Goal: Information Seeking & Learning: Learn about a topic

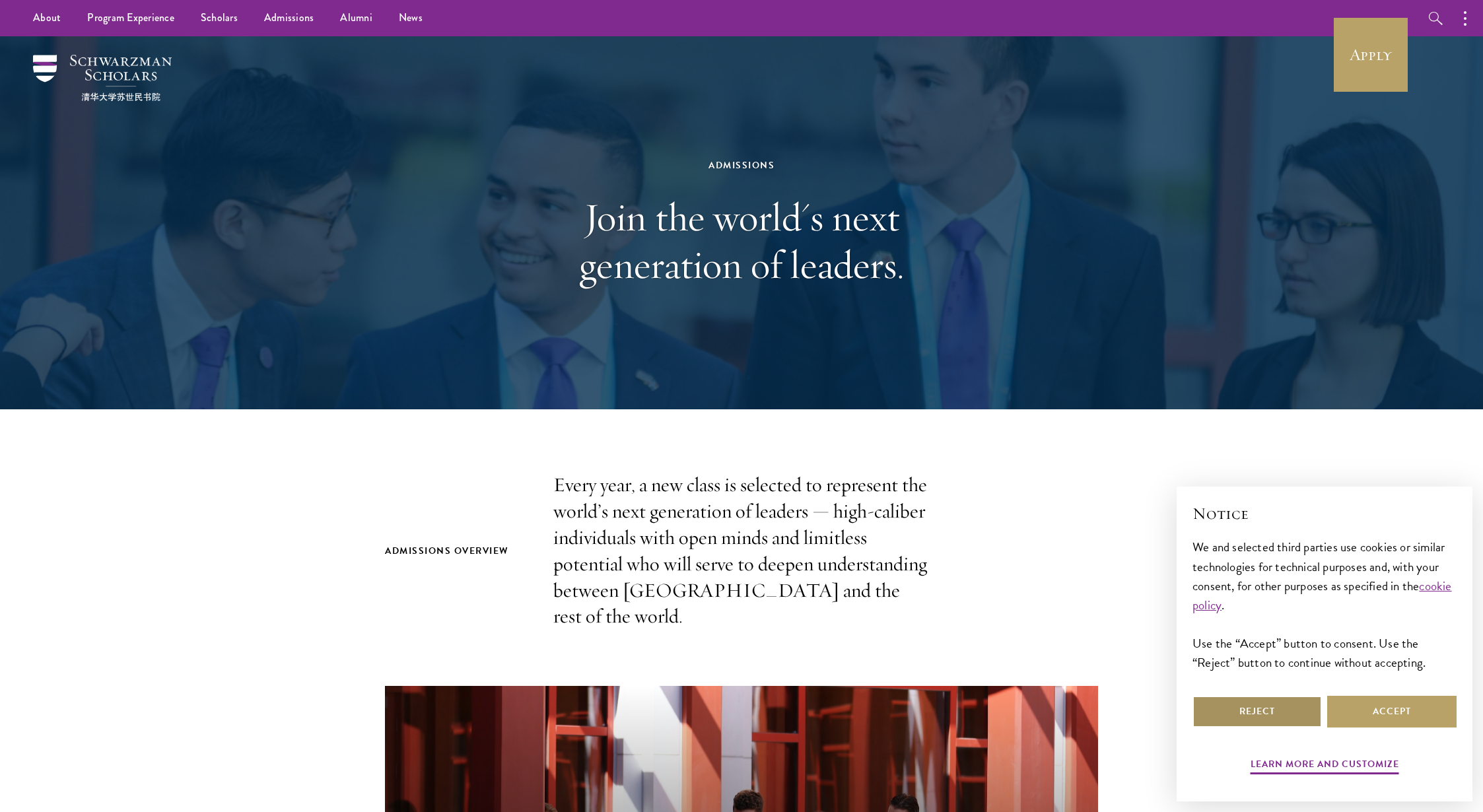
drag, startPoint x: 1292, startPoint y: 712, endPoint x: 1266, endPoint y: 714, distance: 26.1
click at [1292, 712] on button "Reject" at bounding box center [1257, 712] width 129 height 32
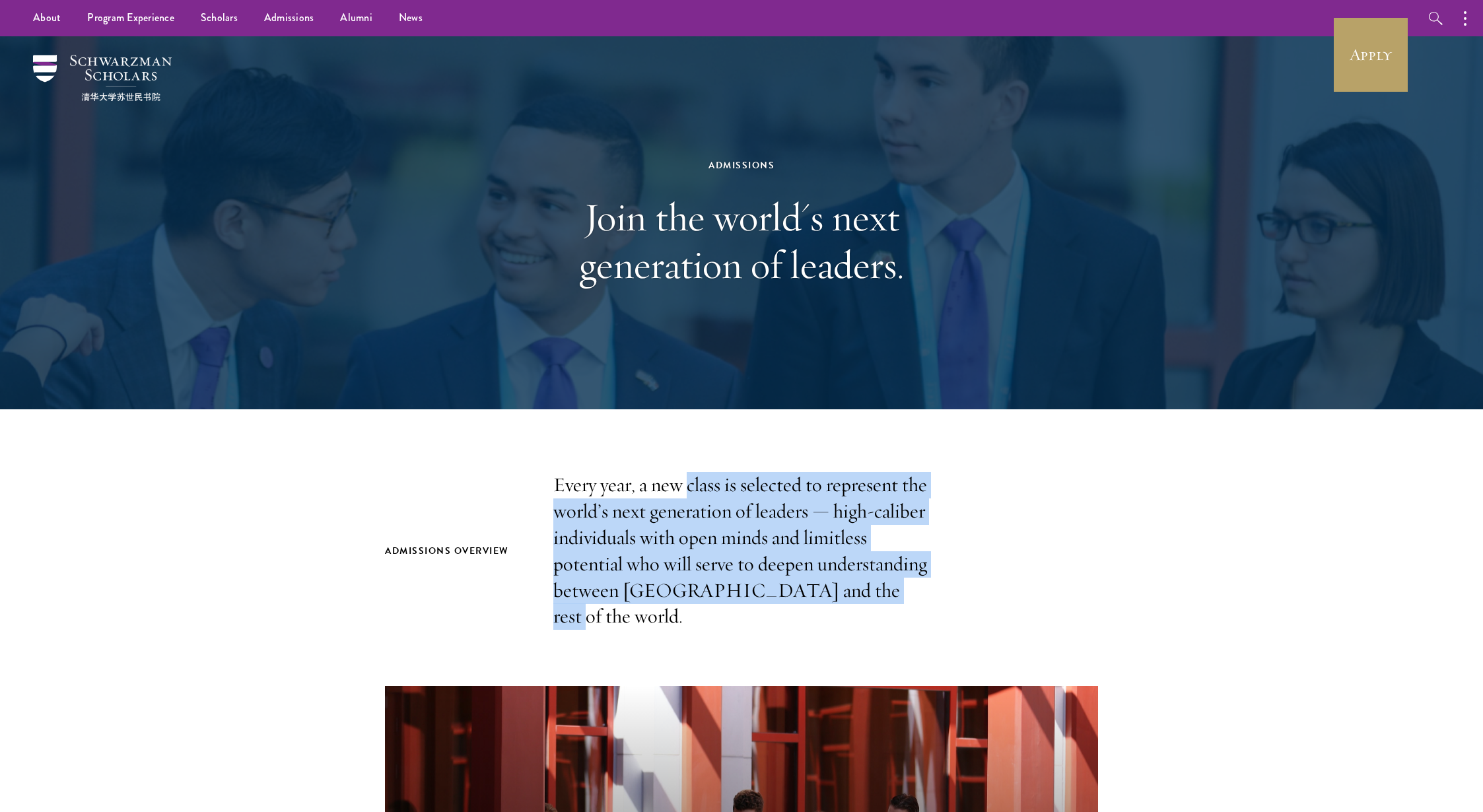
drag, startPoint x: 711, startPoint y: 537, endPoint x: 718, endPoint y: 629, distance: 92.3
click at [718, 629] on p "Every year, a new class is selected to represent the world’s next generation of…" at bounding box center [742, 550] width 377 height 157
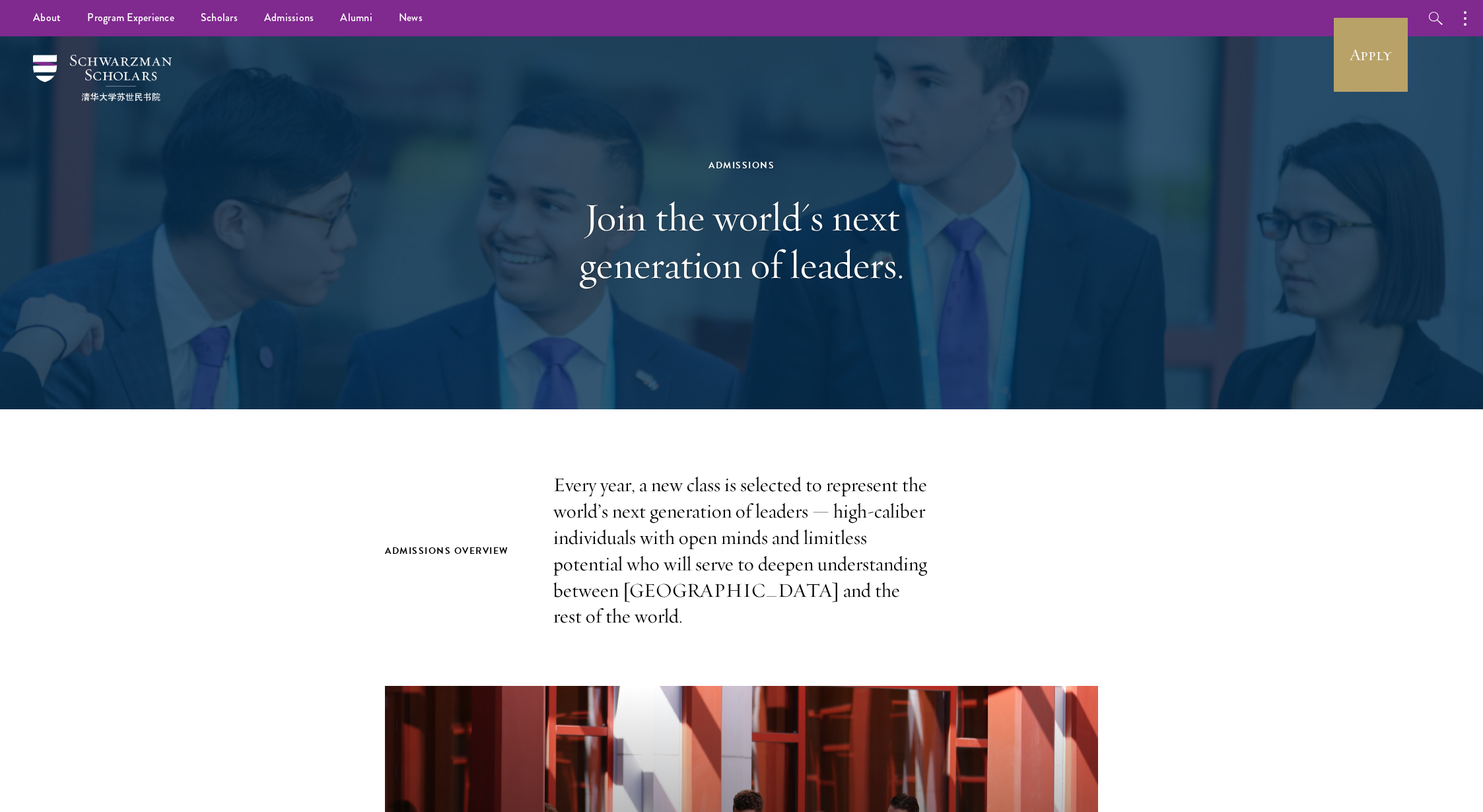
click at [871, 626] on p "Every year, a new class is selected to represent the world’s next generation of…" at bounding box center [742, 550] width 377 height 157
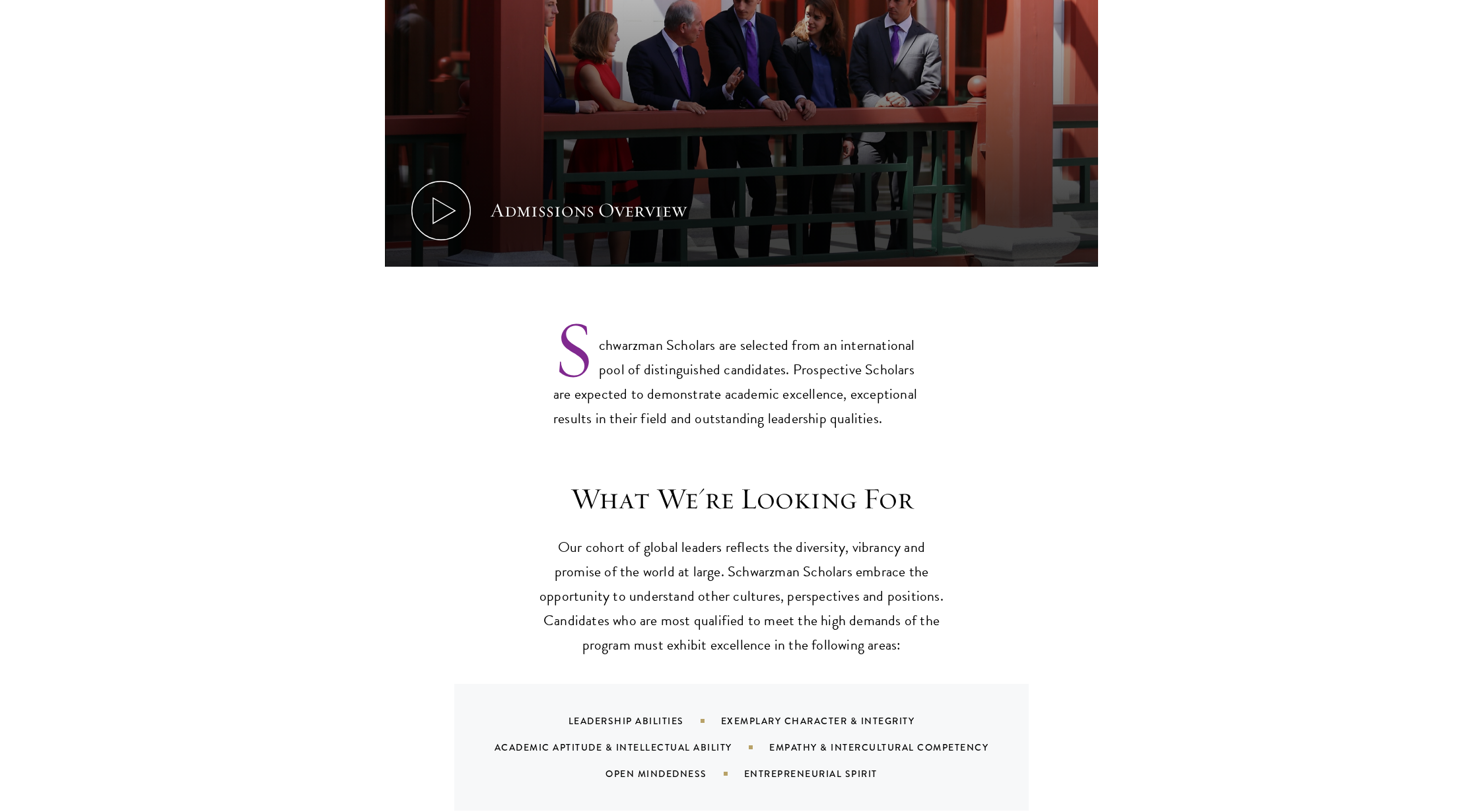
scroll to position [911, 0]
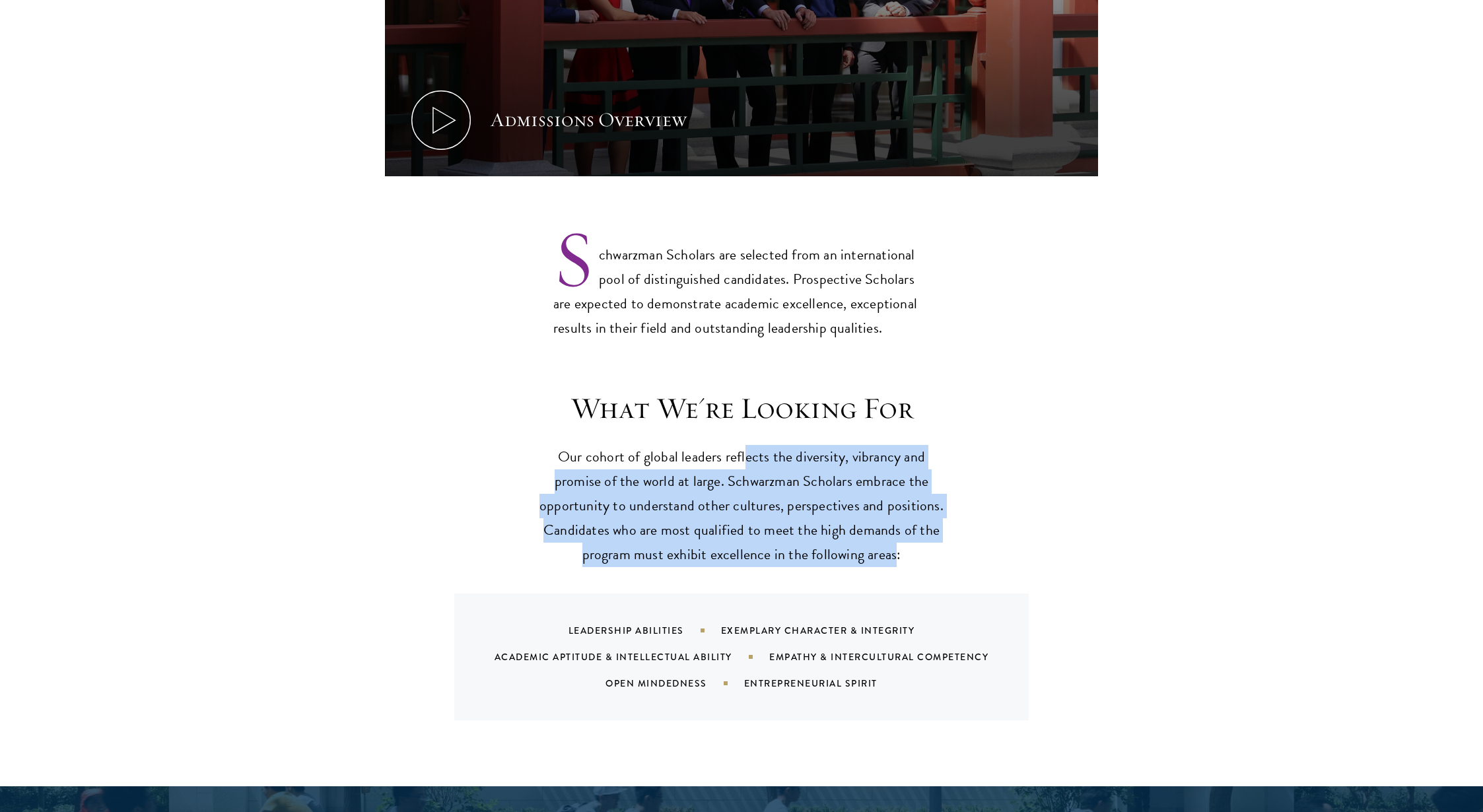
drag, startPoint x: 746, startPoint y: 525, endPoint x: 756, endPoint y: 639, distance: 114.4
click at [756, 568] on p "Our cohort of global leaders reflects the diversity, vibrancy and promise of th…" at bounding box center [742, 506] width 409 height 123
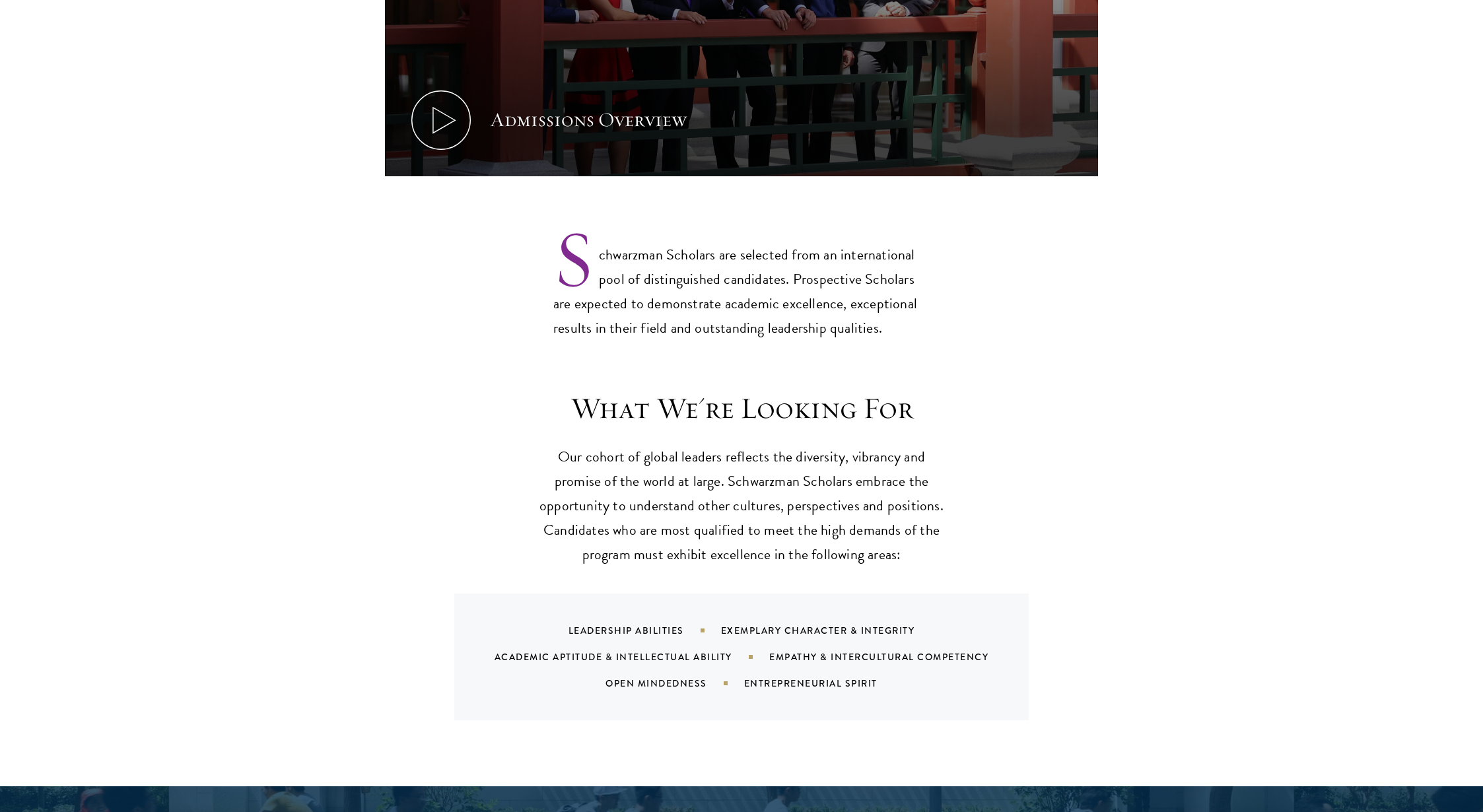
click at [910, 568] on p "Our cohort of global leaders reflects the diversity, vibrancy and promise of th…" at bounding box center [742, 506] width 409 height 123
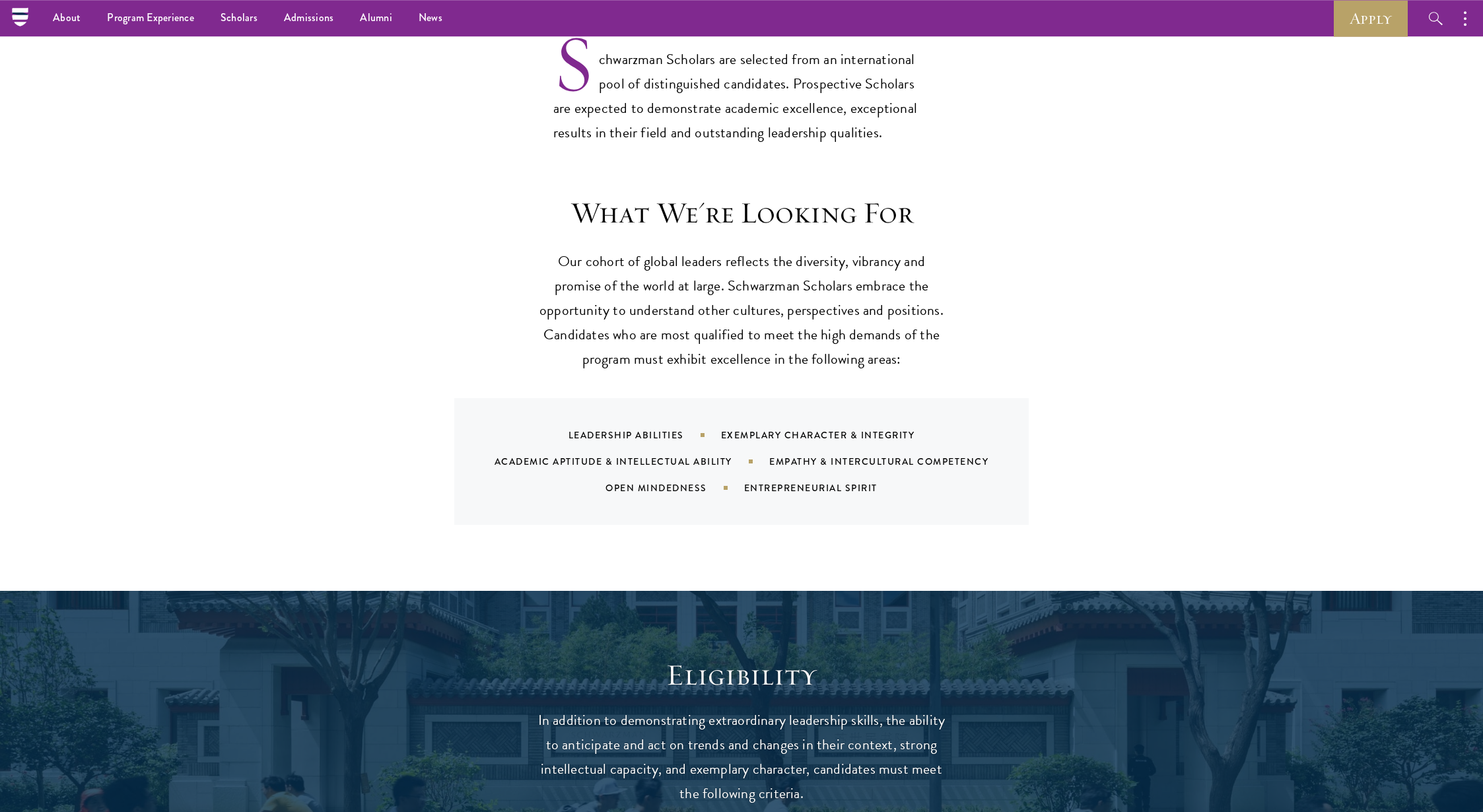
scroll to position [1030, 0]
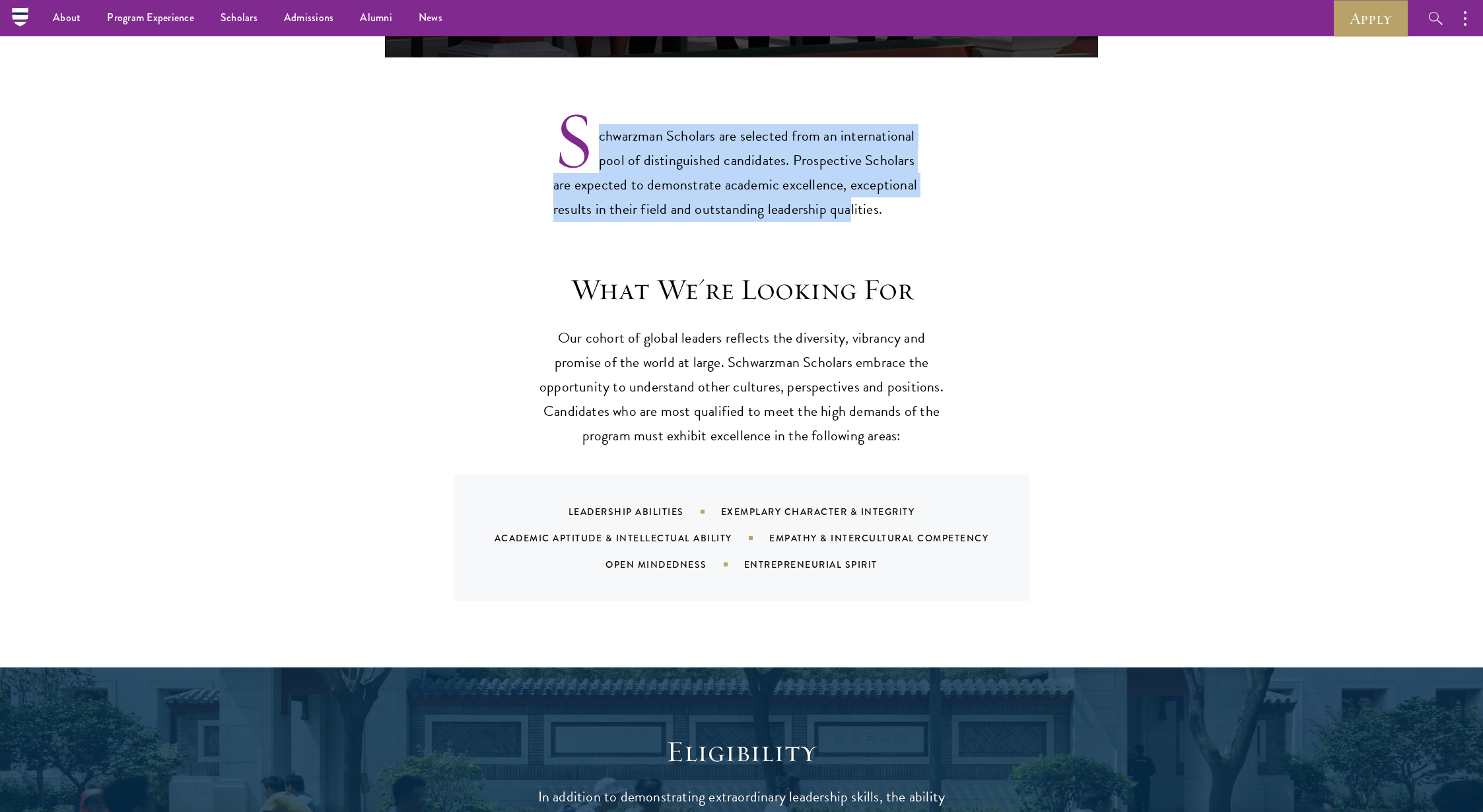
drag, startPoint x: 691, startPoint y: 126, endPoint x: 720, endPoint y: 271, distance: 147.9
click at [720, 222] on p "Schwarzman Scholars are selected from an international pool of distinguished ca…" at bounding box center [742, 162] width 377 height 120
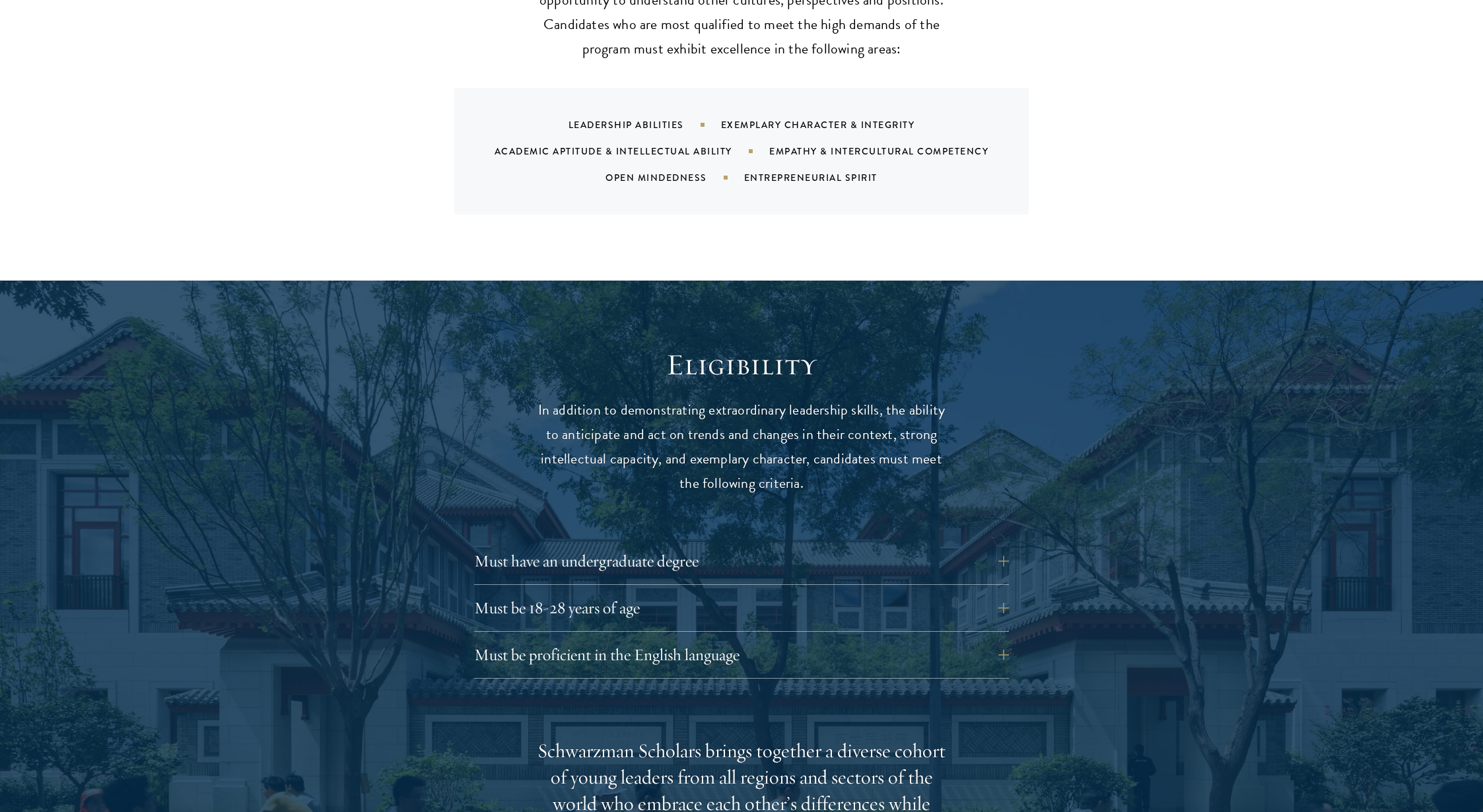
scroll to position [1611, 0]
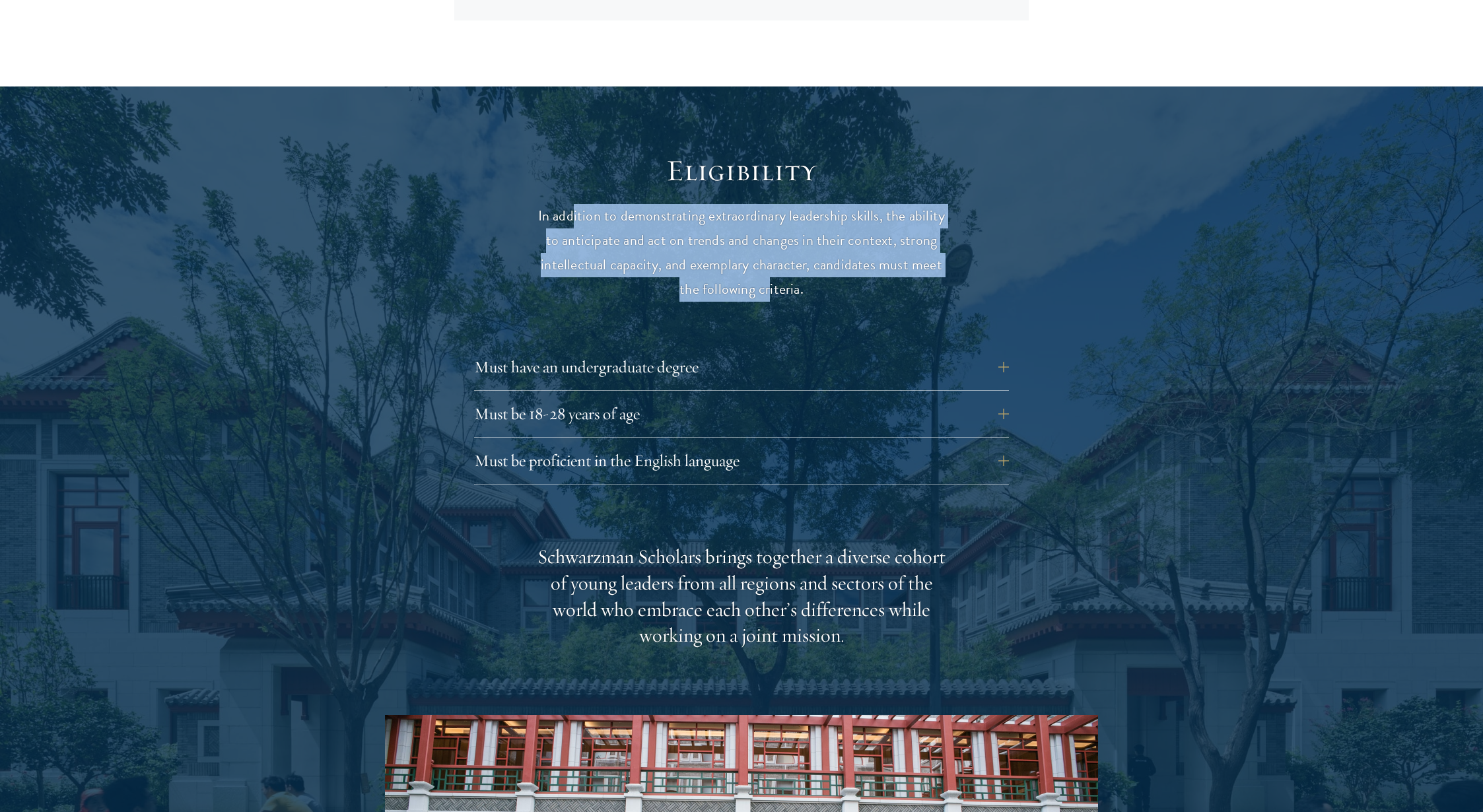
drag, startPoint x: 583, startPoint y: 356, endPoint x: 842, endPoint y: 429, distance: 269.1
click at [842, 302] on p "In addition to demonstrating extraordinary leadership skills, the ability to an…" at bounding box center [742, 252] width 409 height 98
click at [816, 302] on p "In addition to demonstrating extraordinary leadership skills, the ability to an…" at bounding box center [742, 252] width 409 height 98
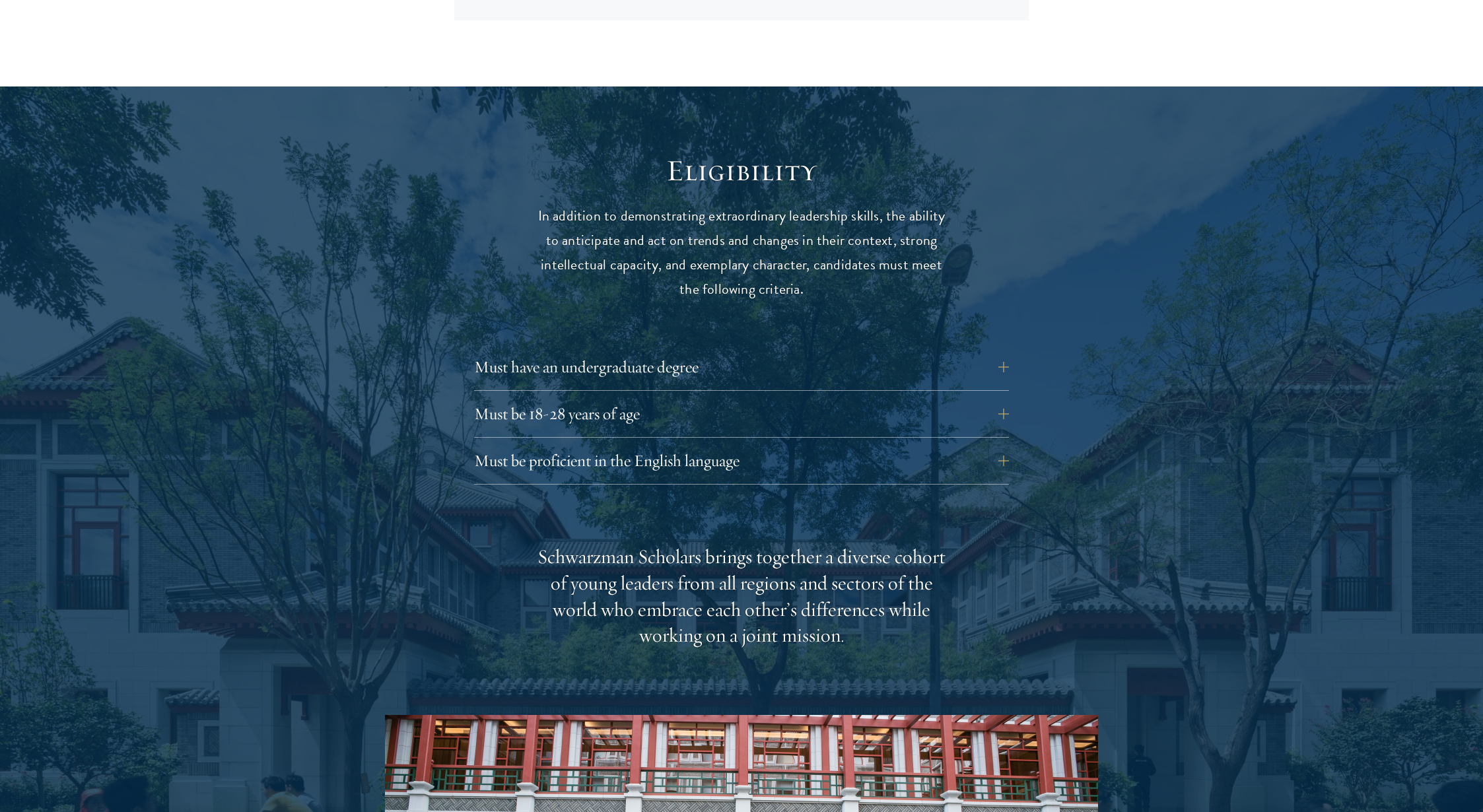
scroll to position [1836, 0]
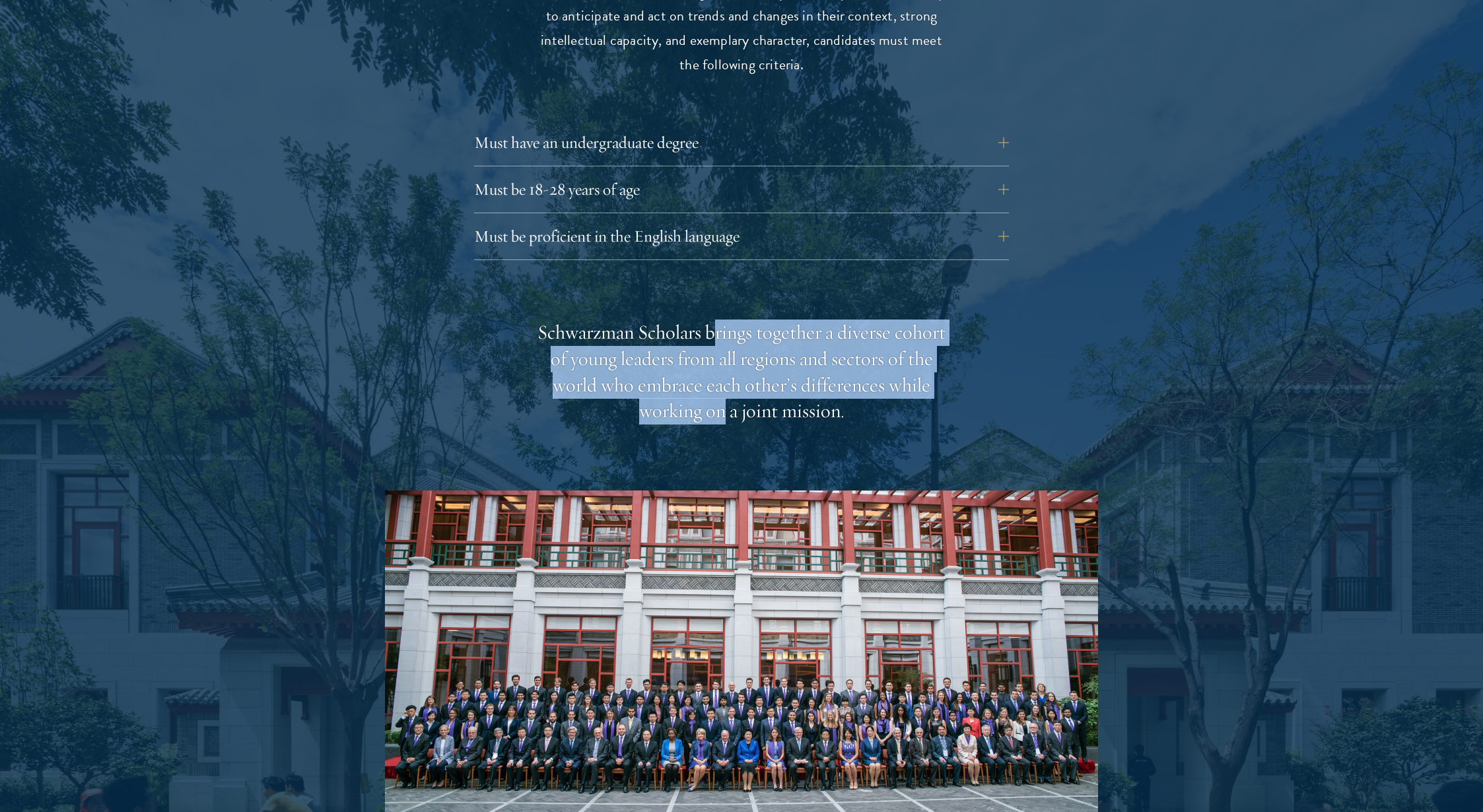
drag, startPoint x: 745, startPoint y: 486, endPoint x: 794, endPoint y: 588, distance: 113.2
click at [794, 426] on div "Schwarzman Scholars brings together a diverse cohort of young leaders from all …" at bounding box center [742, 372] width 409 height 105
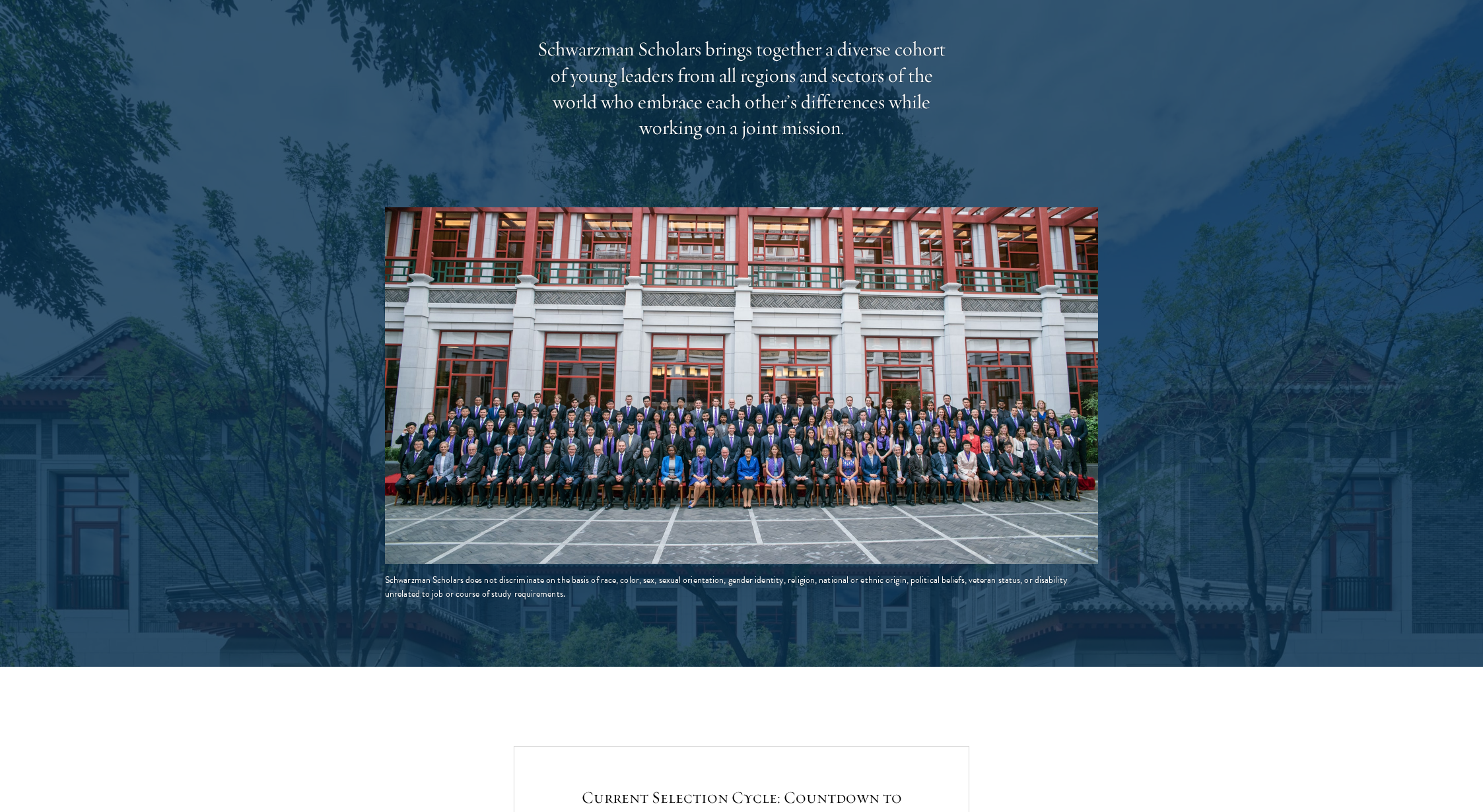
scroll to position [2180, 0]
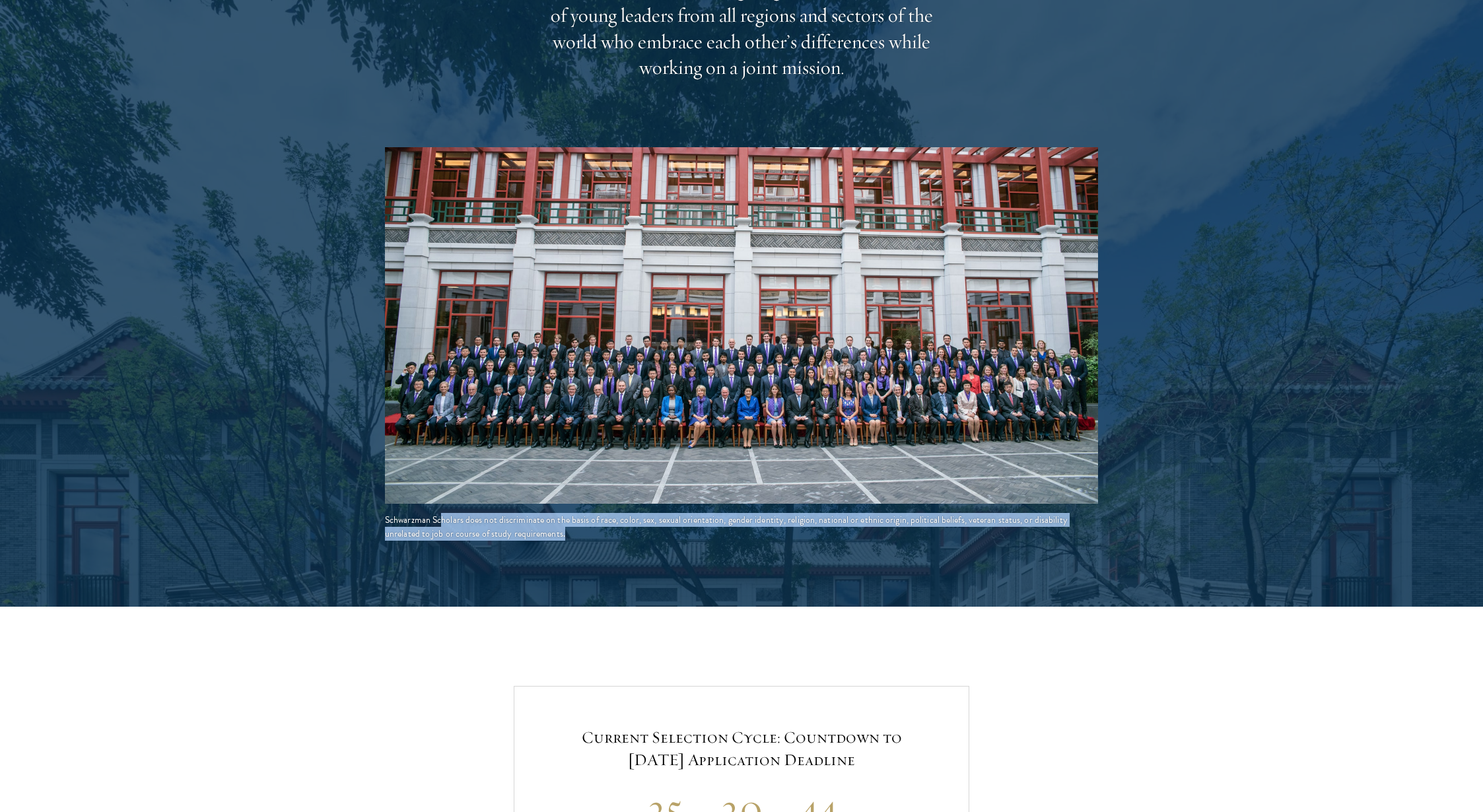
drag, startPoint x: 450, startPoint y: 691, endPoint x: 626, endPoint y: 707, distance: 176.7
click at [626, 541] on div "Schwarzman Scholars does not discriminate on the basis of race, color, sex, sex…" at bounding box center [742, 527] width 714 height 28
click at [712, 607] on div at bounding box center [742, 62] width 1483 height 1088
click at [734, 541] on div "Schwarzman Scholars does not discriminate on the basis of race, color, sex, sex…" at bounding box center [742, 527] width 714 height 28
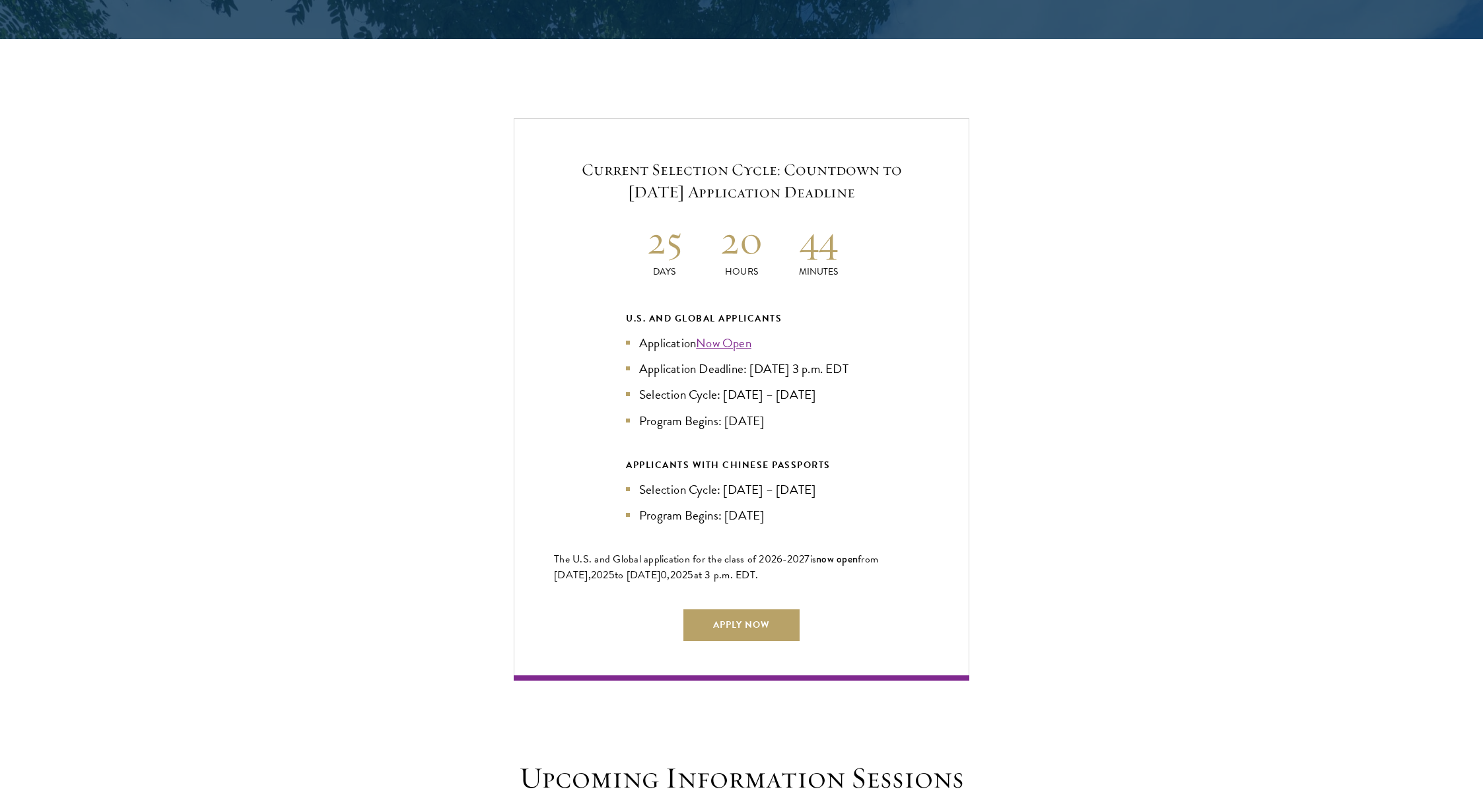
scroll to position [2867, 0]
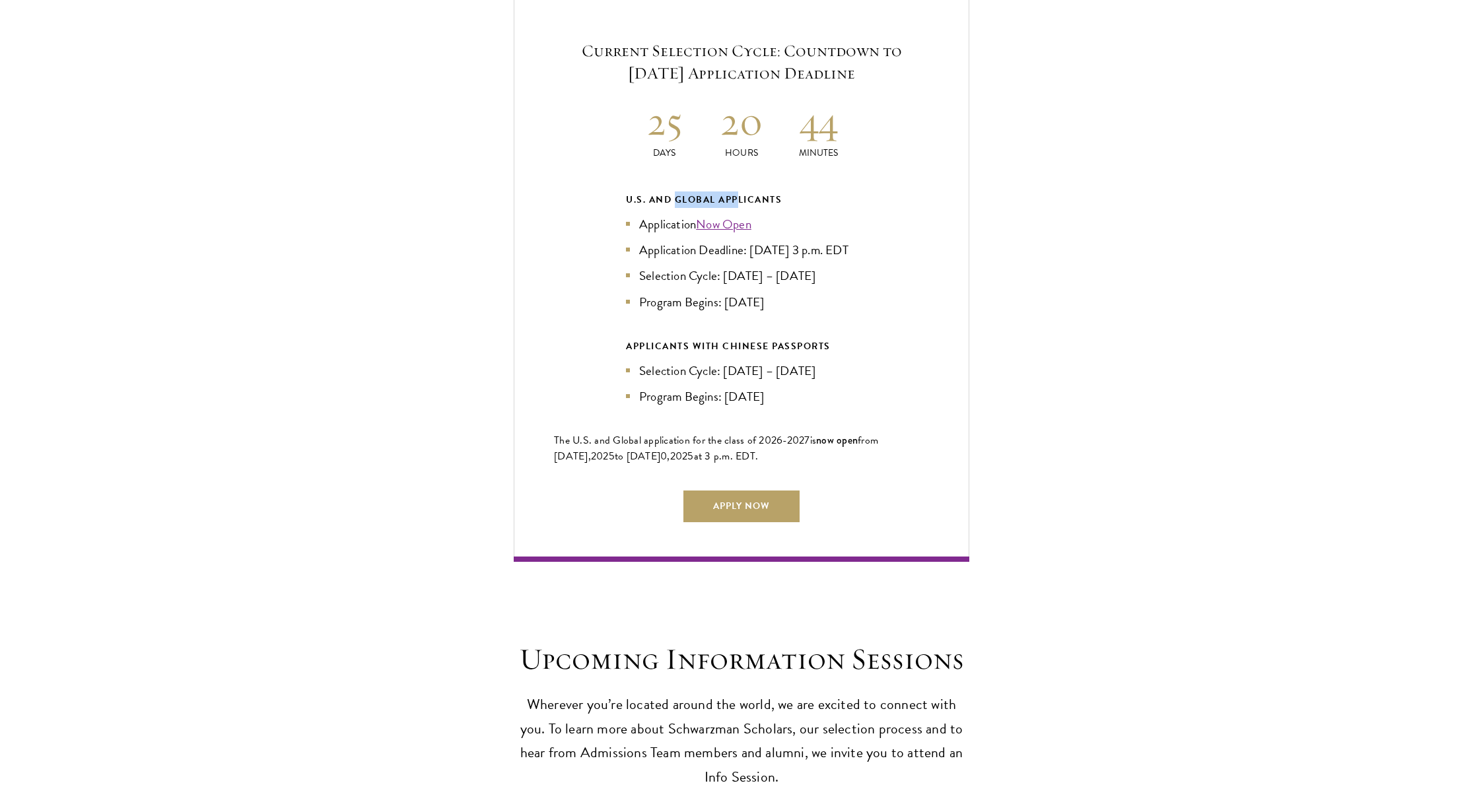
drag, startPoint x: 685, startPoint y: 387, endPoint x: 781, endPoint y: 391, distance: 96.1
click at [751, 208] on div "U.S. and Global Applicants" at bounding box center [742, 199] width 231 height 16
click at [804, 208] on div "U.S. and Global Applicants" at bounding box center [742, 199] width 231 height 16
drag, startPoint x: 736, startPoint y: 438, endPoint x: 776, endPoint y: 518, distance: 89.4
click at [776, 311] on ul "Application Now Open Application Deadline: [DATE] 3 p.m. EDT Selection Cycle: […" at bounding box center [742, 263] width 231 height 97
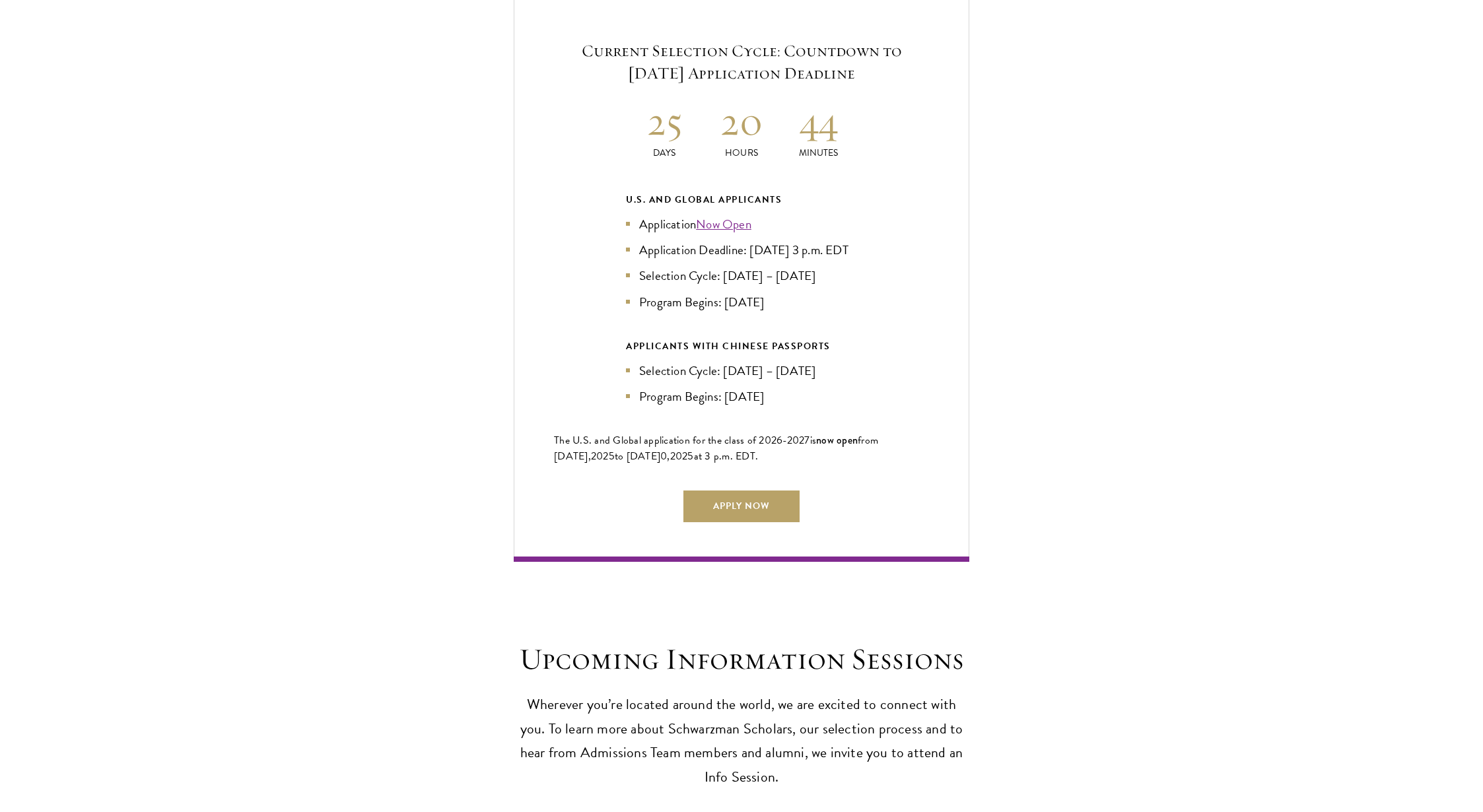
click at [814, 312] on li "Program Begins: [DATE]" at bounding box center [742, 302] width 231 height 19
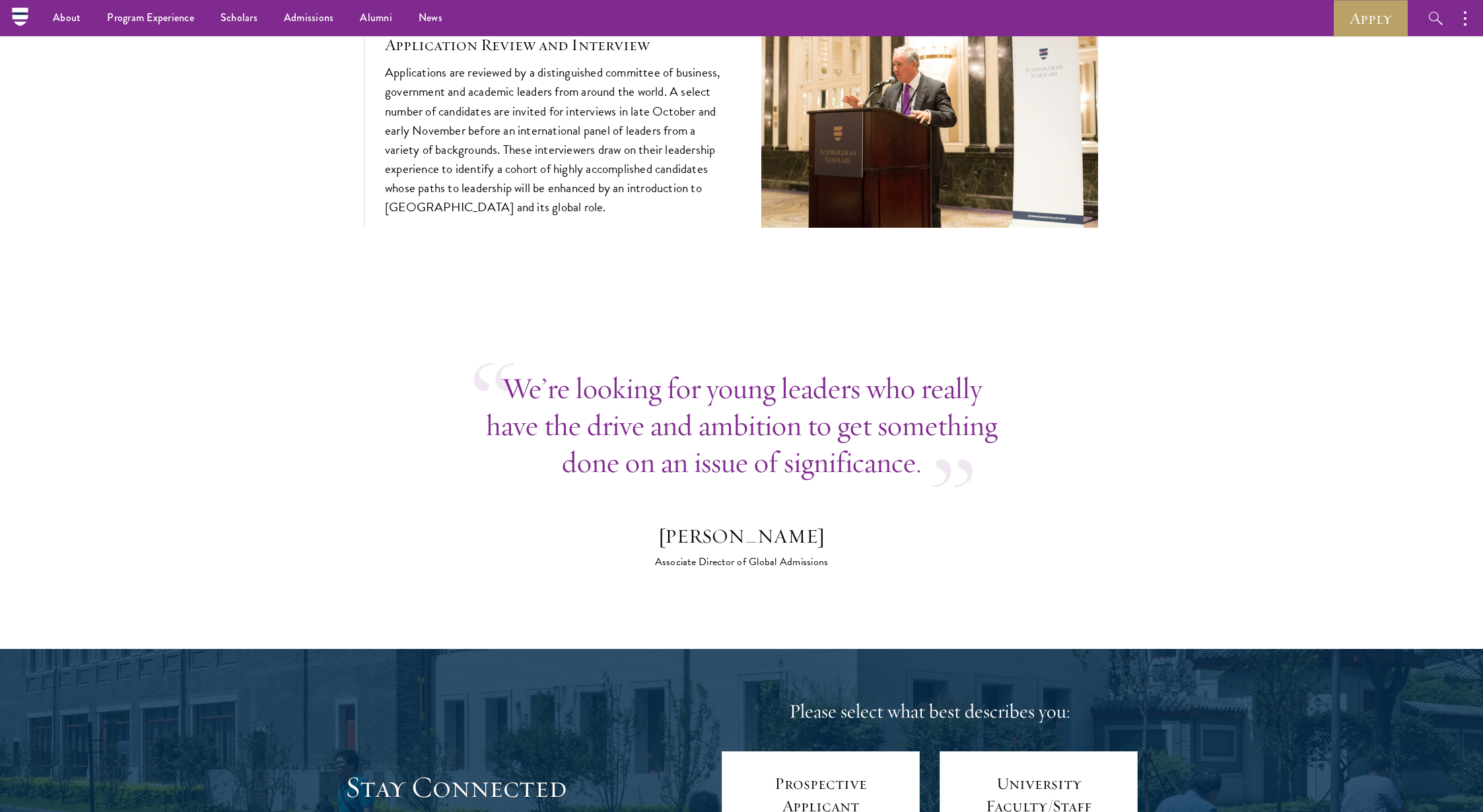
scroll to position [4941, 0]
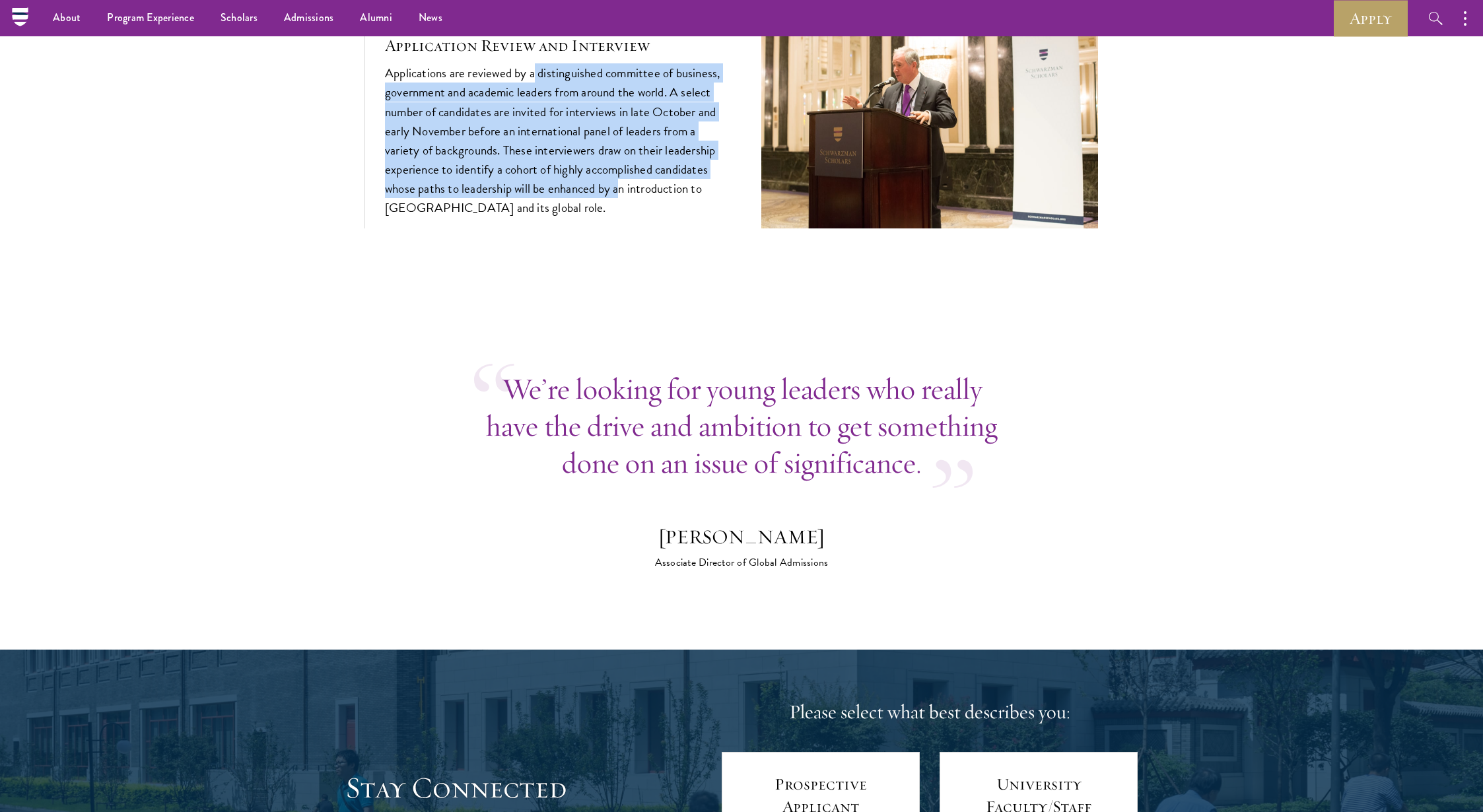
drag, startPoint x: 550, startPoint y: 462, endPoint x: 608, endPoint y: 603, distance: 152.5
click at [608, 217] on p "Applications are reviewed by a distinguished committee of business, government …" at bounding box center [553, 140] width 337 height 154
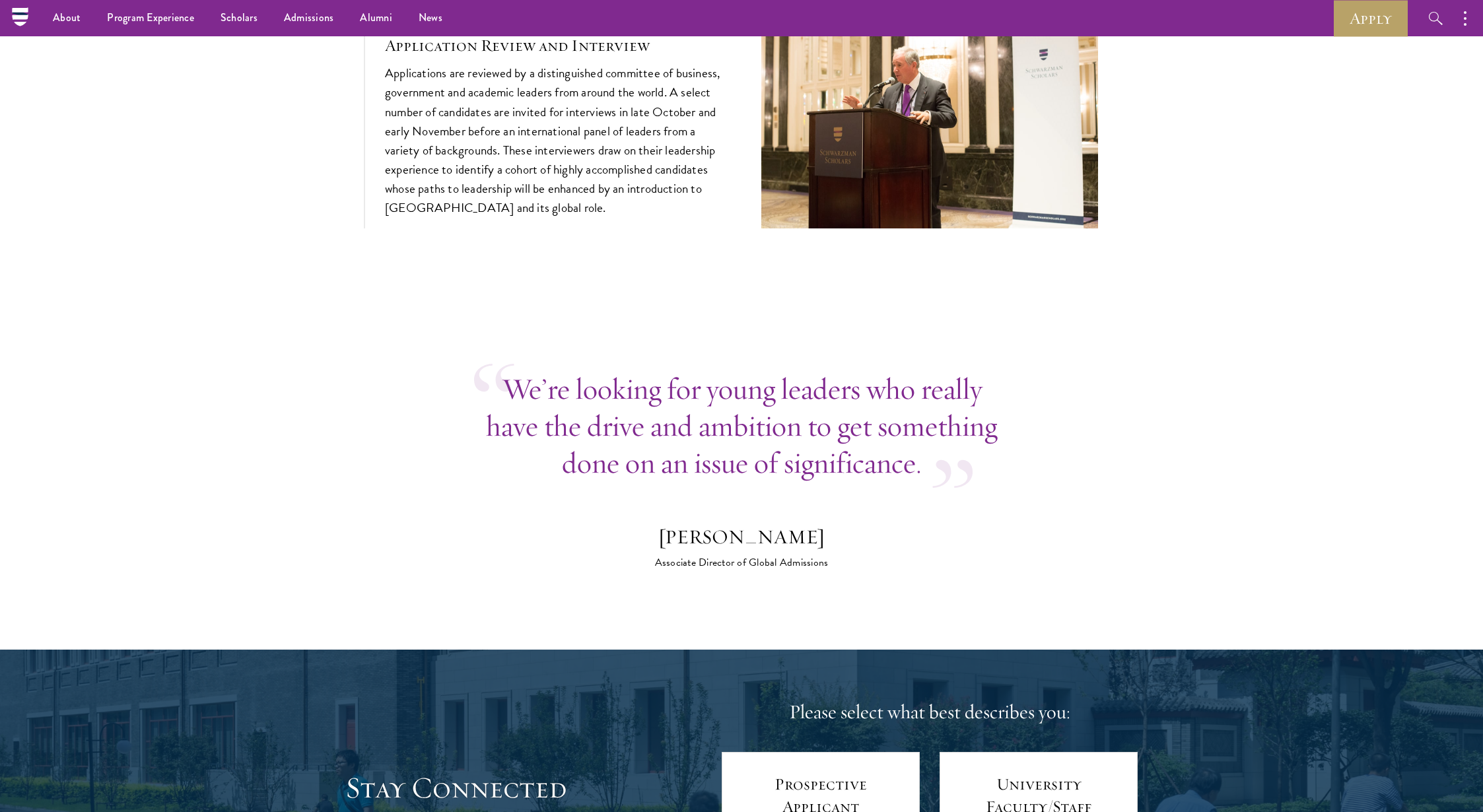
click at [610, 217] on p "Applications are reviewed by a distinguished committee of business, government …" at bounding box center [553, 140] width 337 height 154
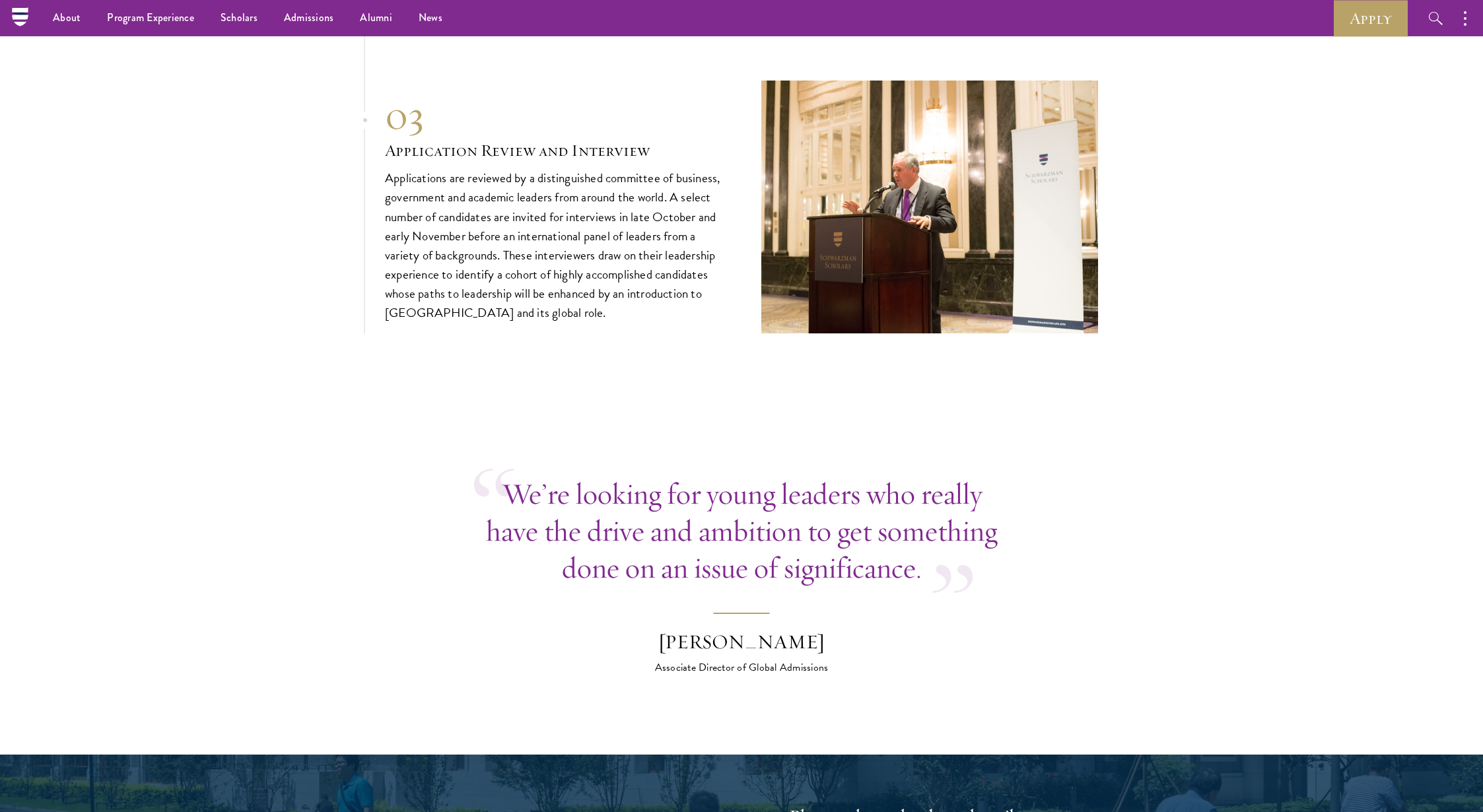
scroll to position [4822, 0]
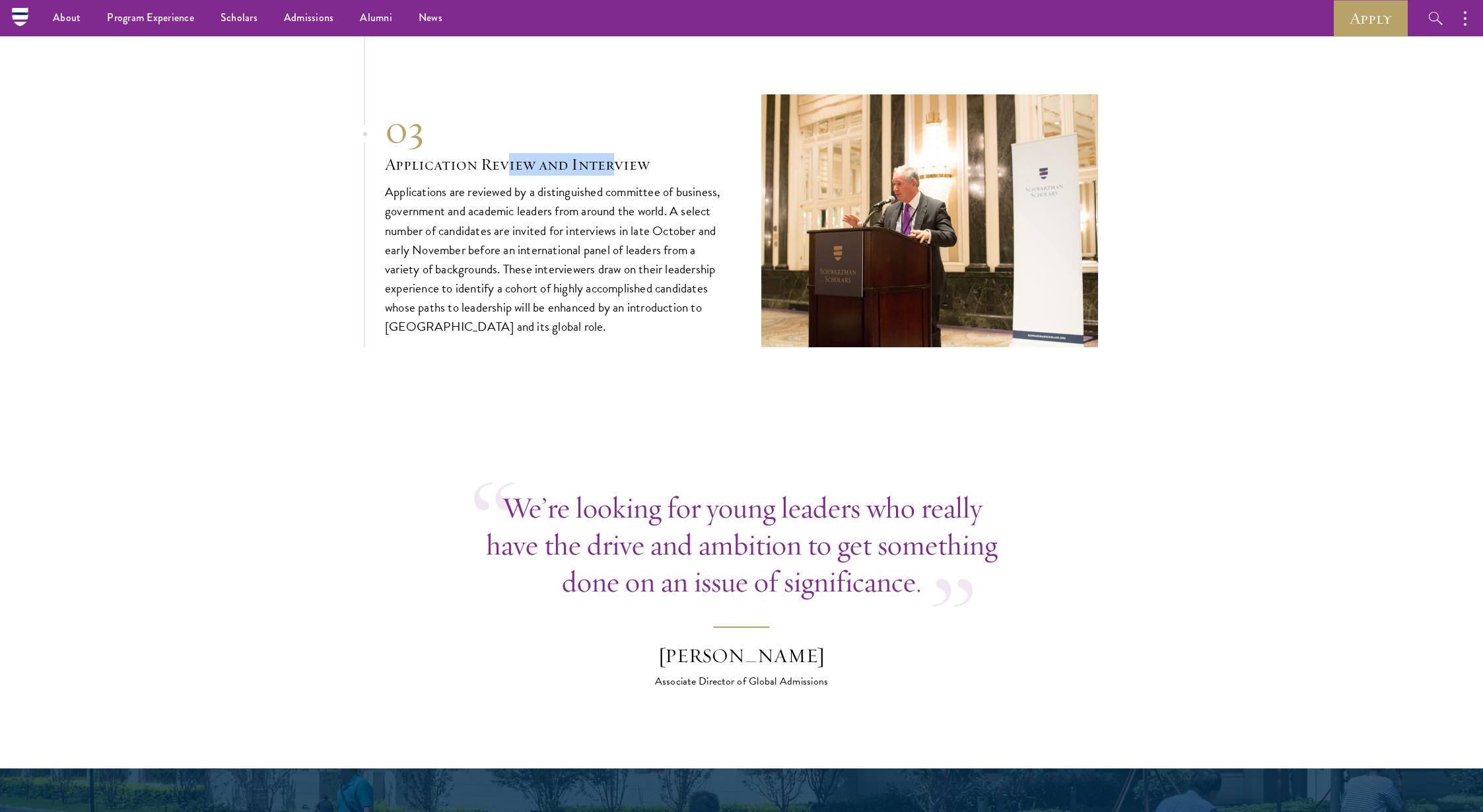
drag, startPoint x: 520, startPoint y: 553, endPoint x: 635, endPoint y: 551, distance: 115.0
click at [635, 176] on h3 "Application Review and Interview" at bounding box center [553, 164] width 337 height 22
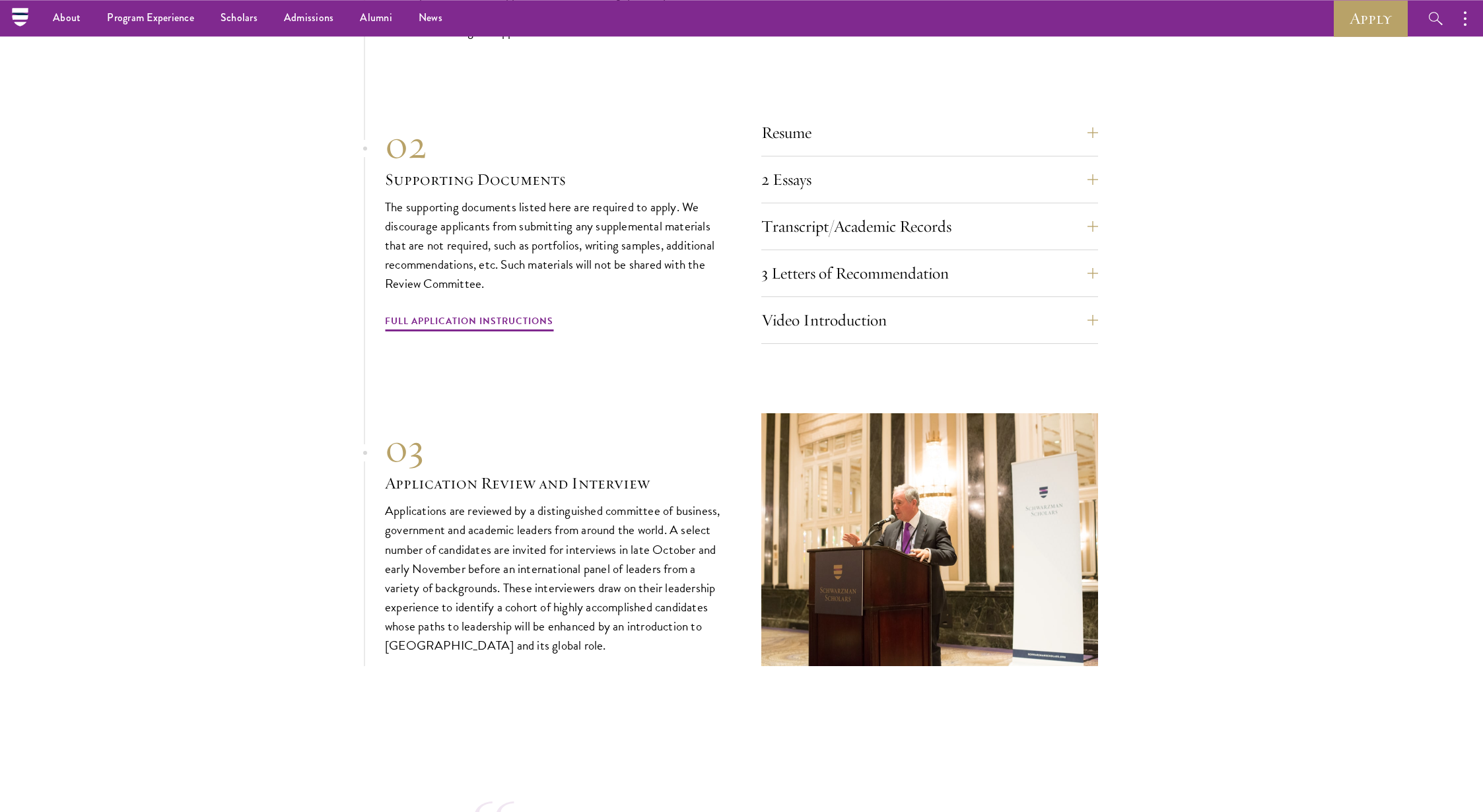
scroll to position [4478, 0]
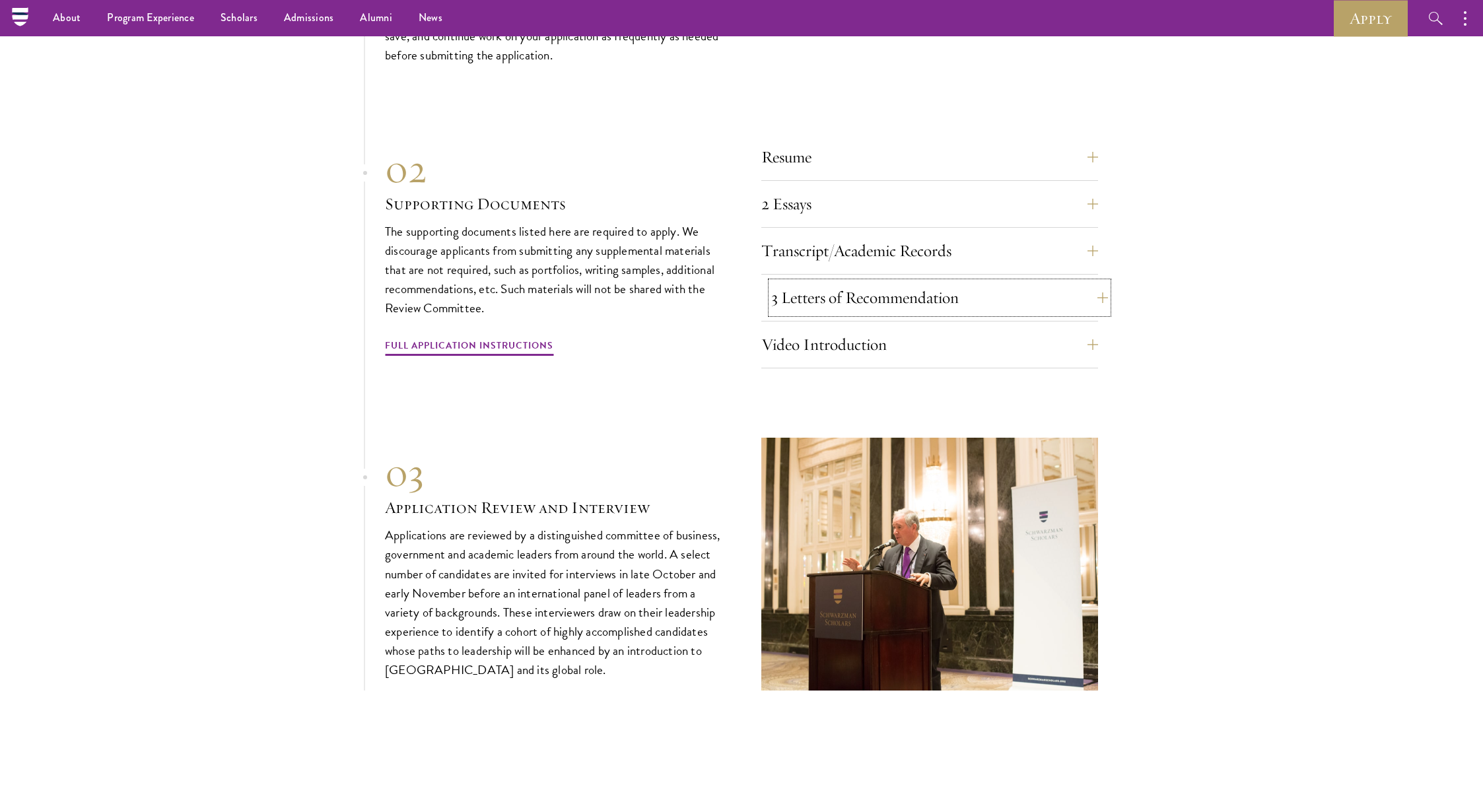
click at [967, 314] on button "3 Letters of Recommendation" at bounding box center [939, 297] width 337 height 32
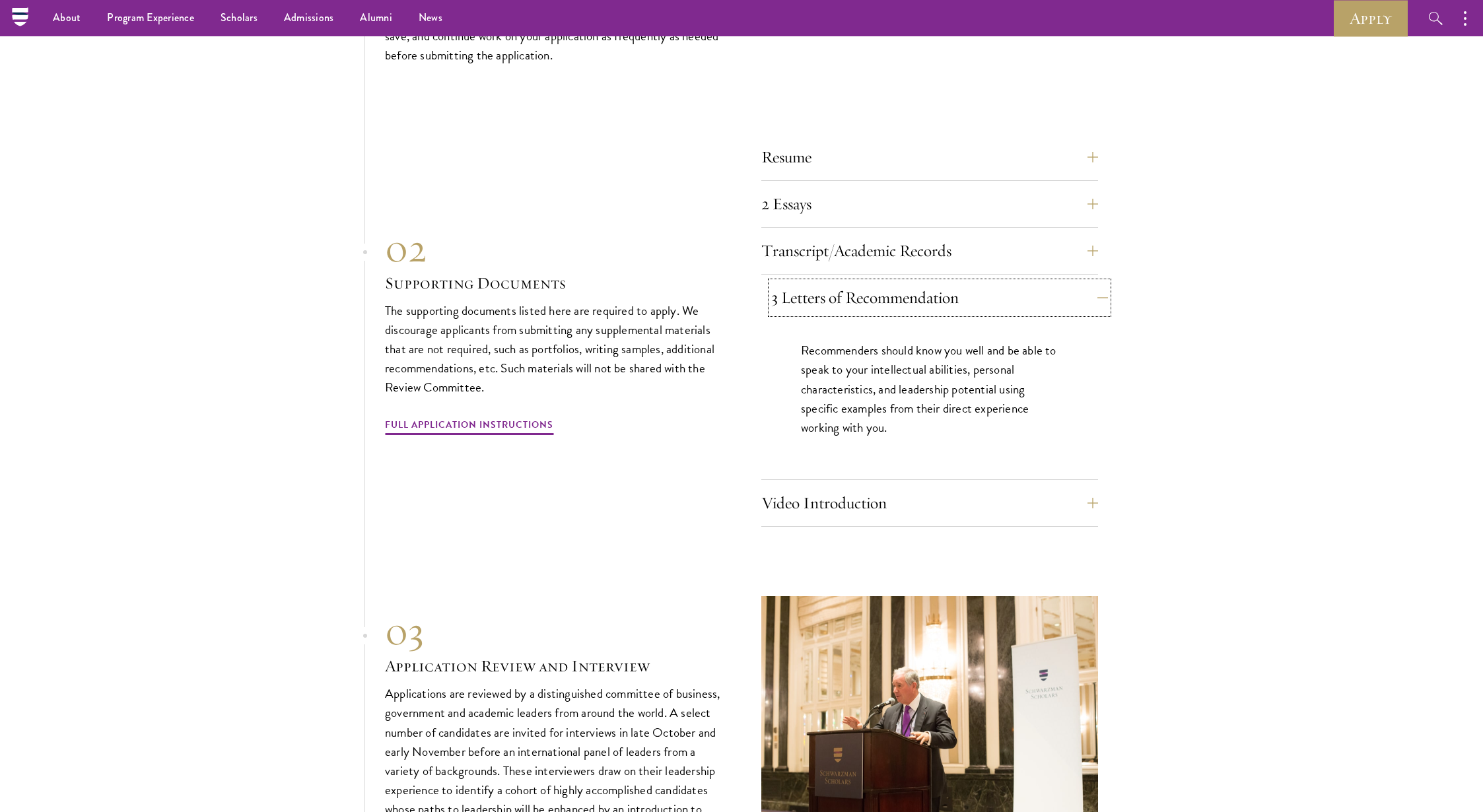
click at [967, 314] on button "3 Letters of Recommendation" at bounding box center [939, 297] width 337 height 32
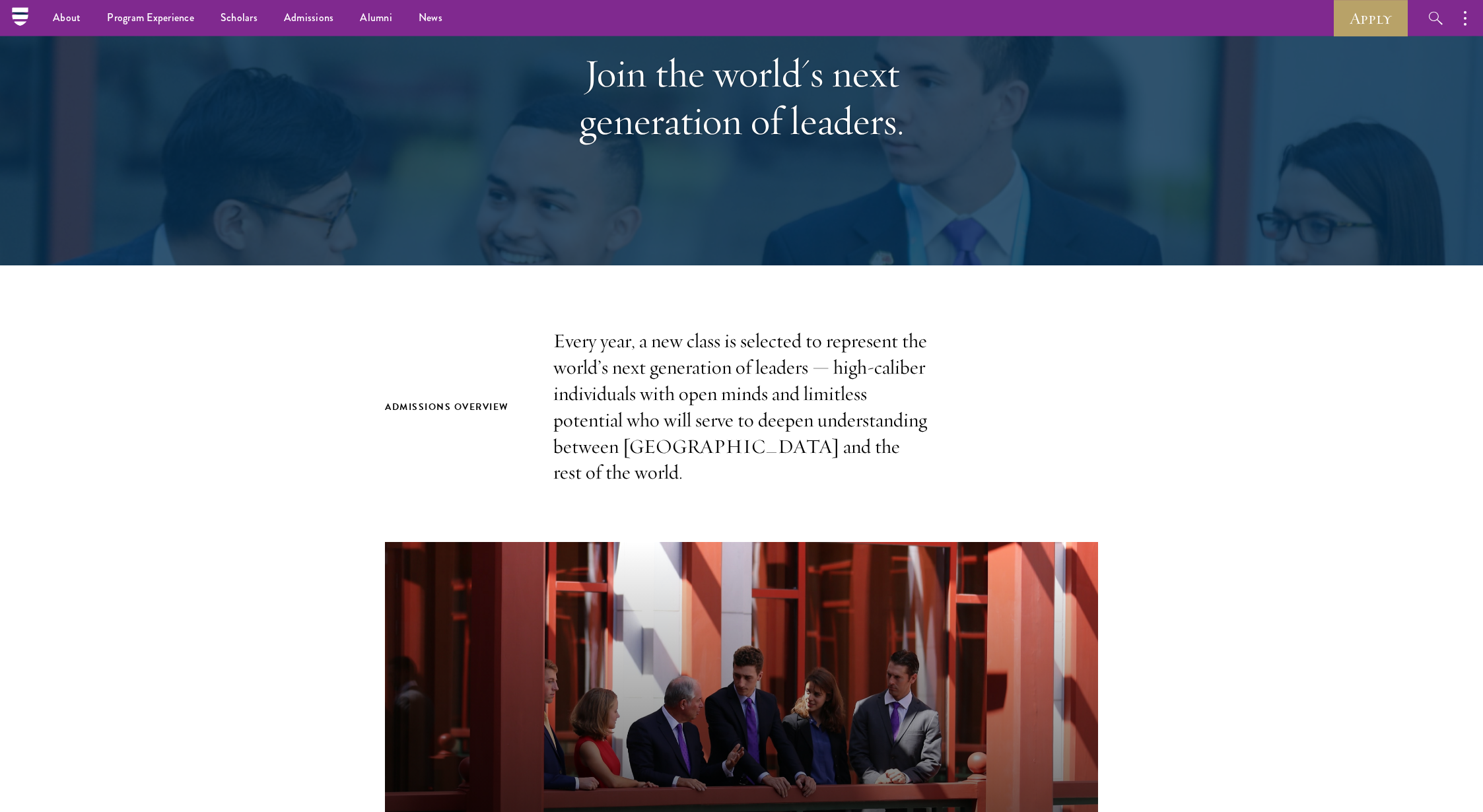
scroll to position [0, 0]
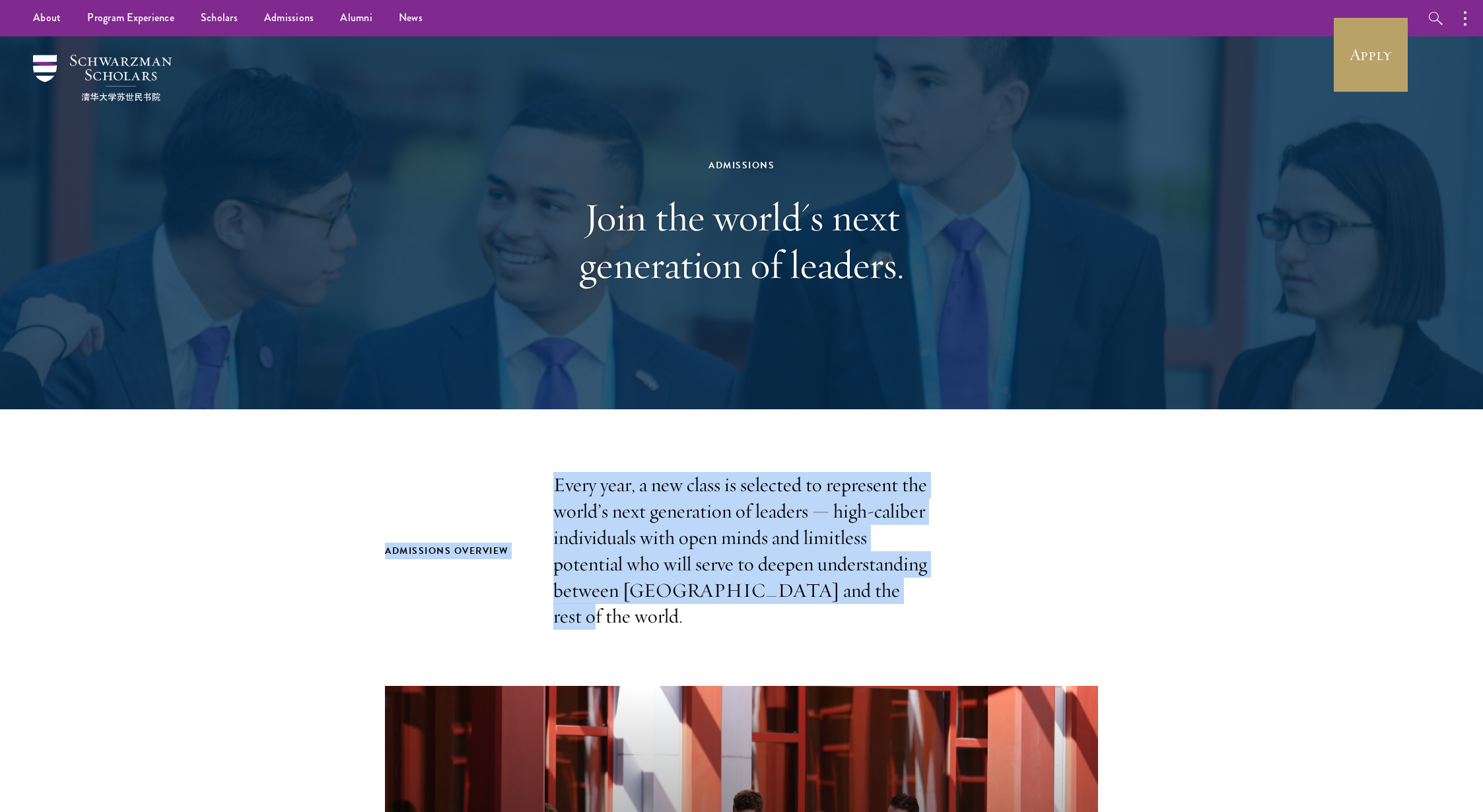
drag, startPoint x: 602, startPoint y: 480, endPoint x: 759, endPoint y: 637, distance: 222.0
click at [758, 630] on p "Every year, a new class is selected to represent the world’s next generation of…" at bounding box center [742, 550] width 377 height 157
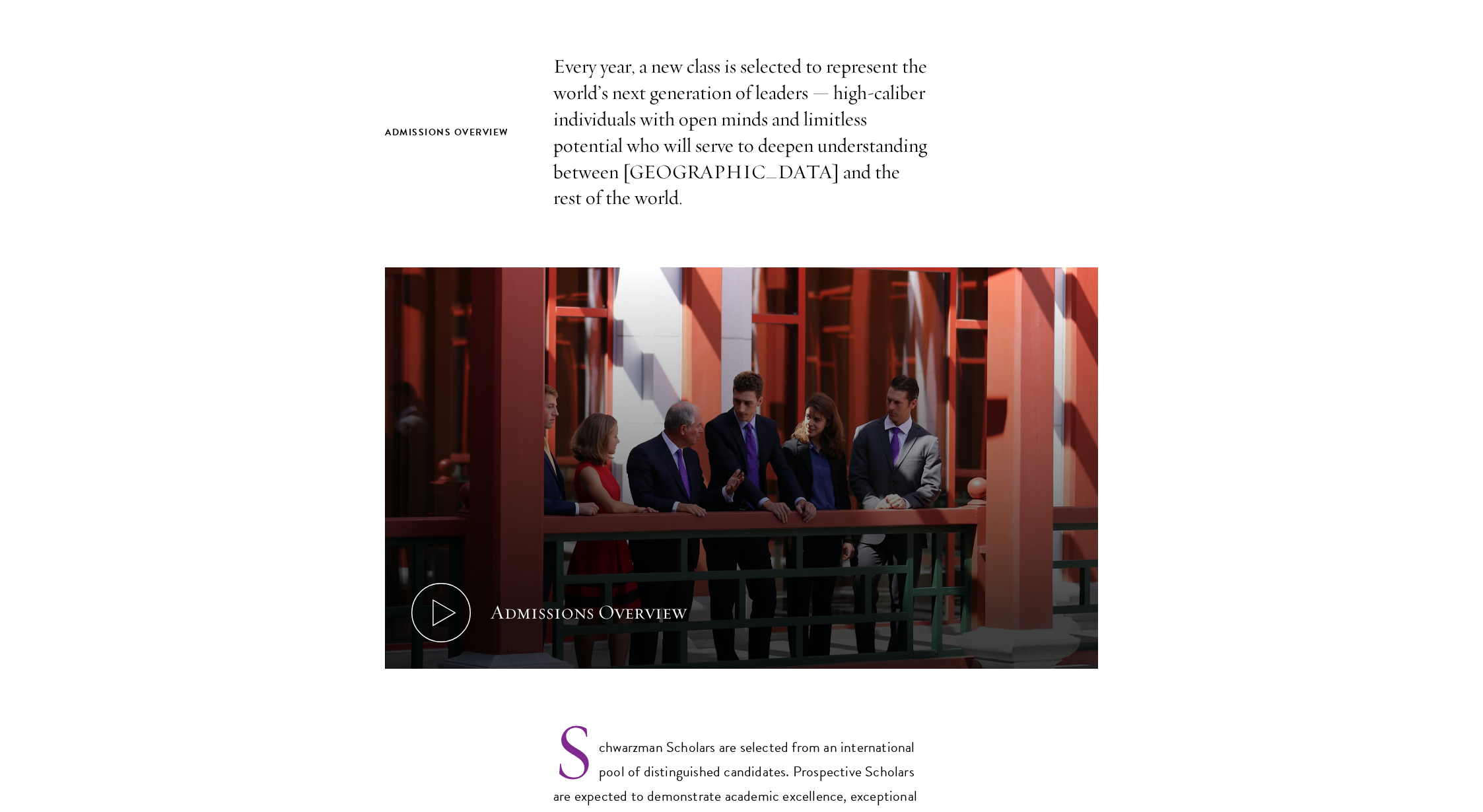
scroll to position [568, 0]
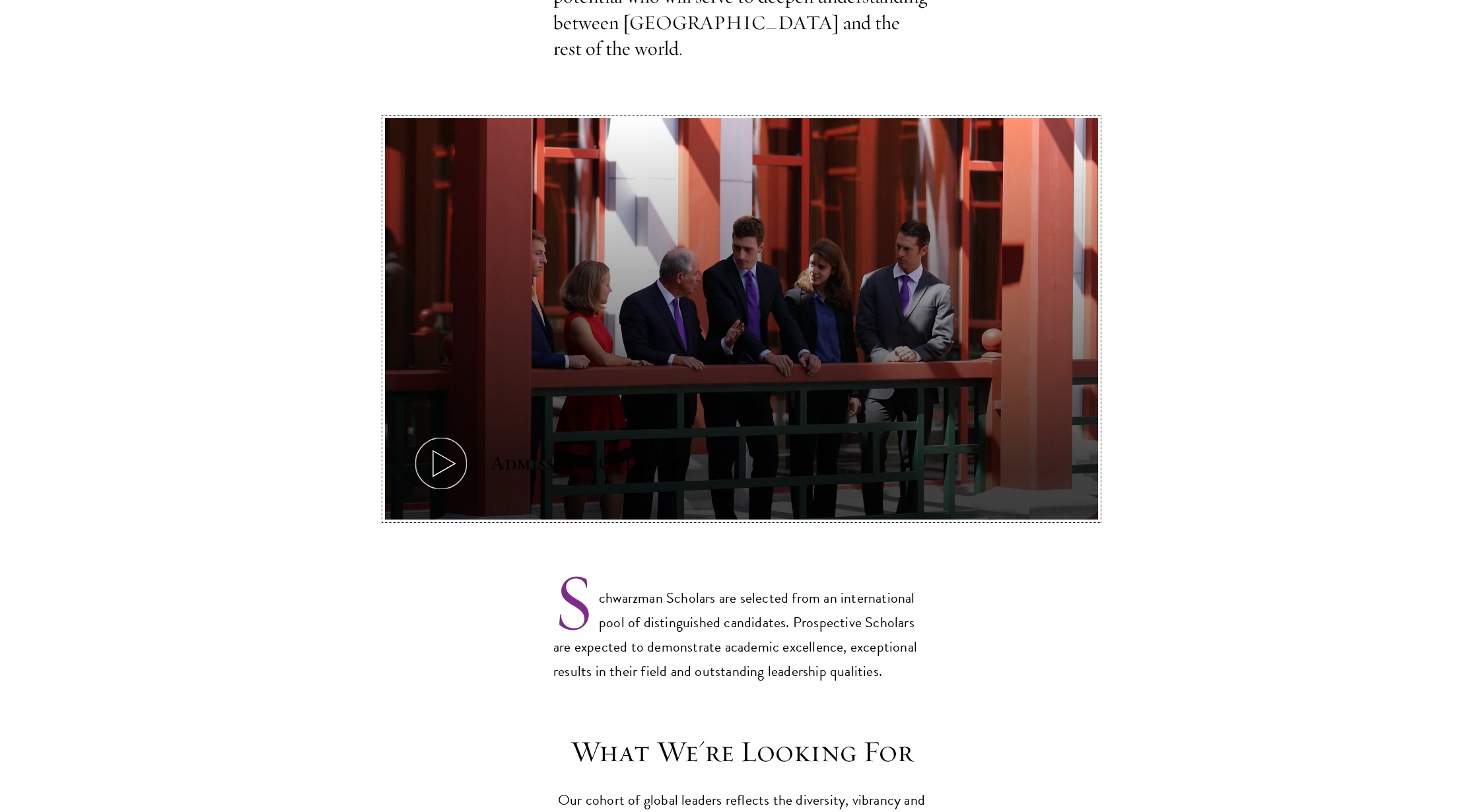
click at [432, 486] on icon at bounding box center [441, 463] width 60 height 60
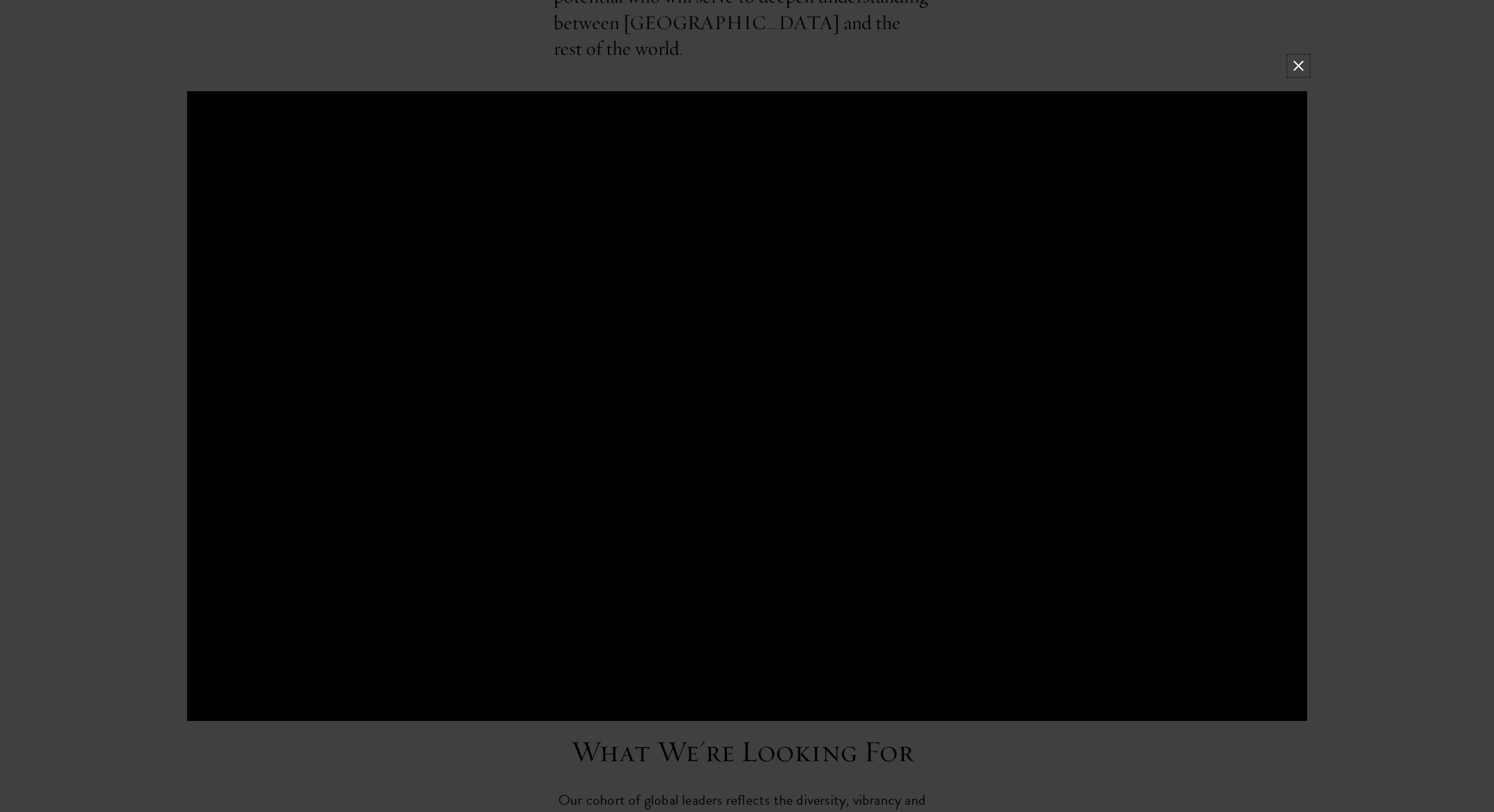
click at [1296, 60] on button at bounding box center [1298, 67] width 17 height 17
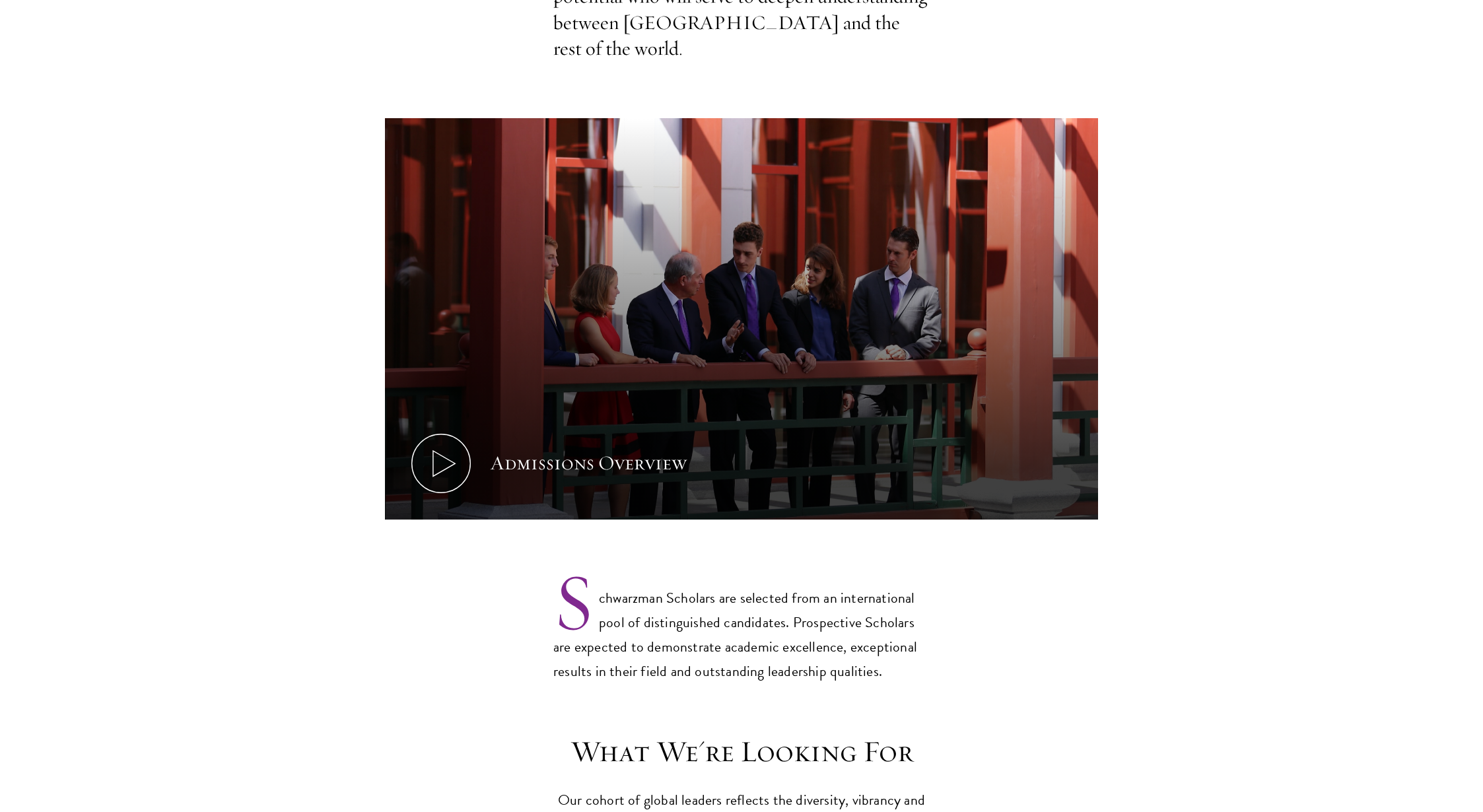
scroll to position [793, 0]
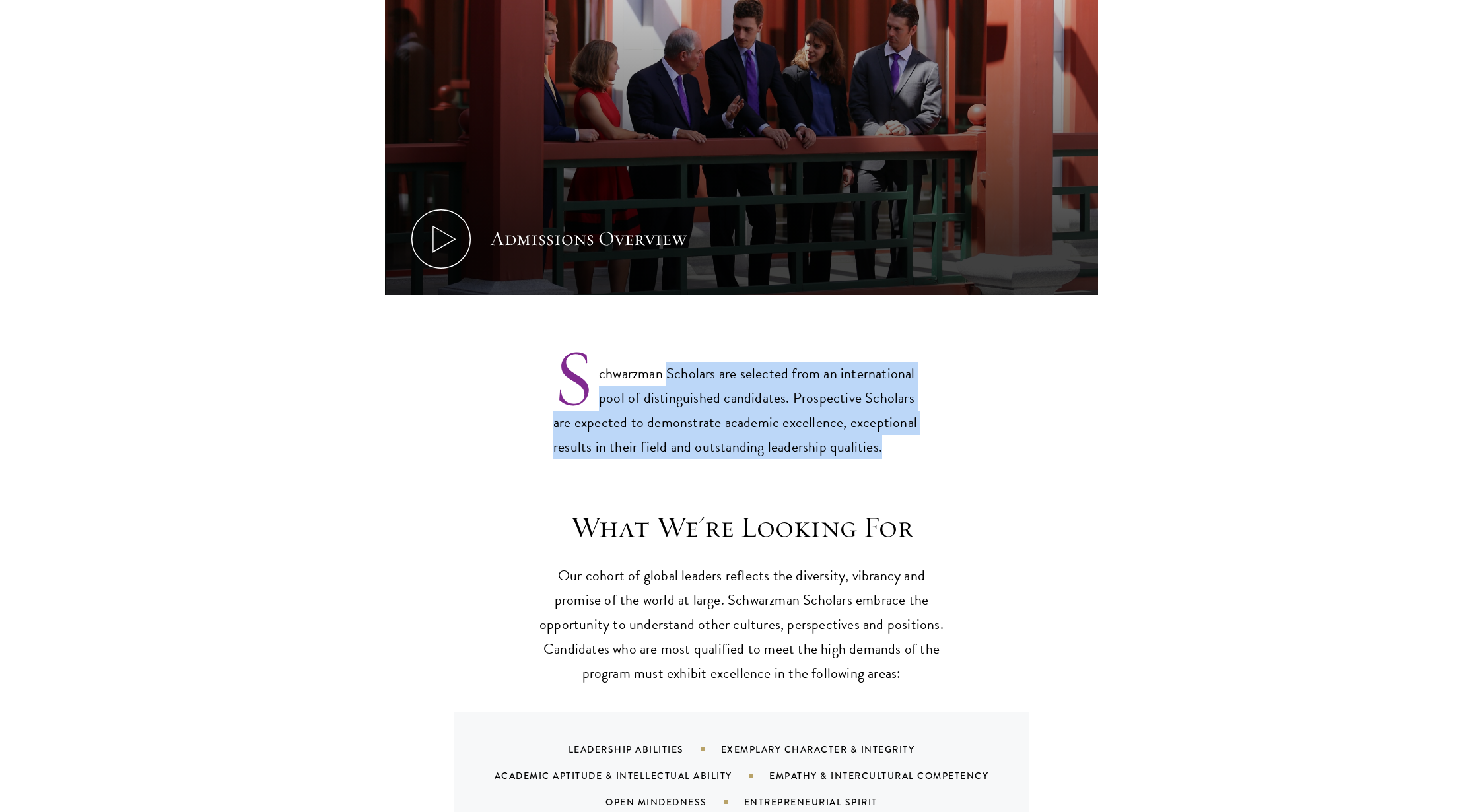
drag, startPoint x: 680, startPoint y: 394, endPoint x: 735, endPoint y: 516, distance: 133.8
click at [735, 485] on div "Admissions Overview Every year, a new class is selected to represent the world’…" at bounding box center [742, 82] width 1483 height 805
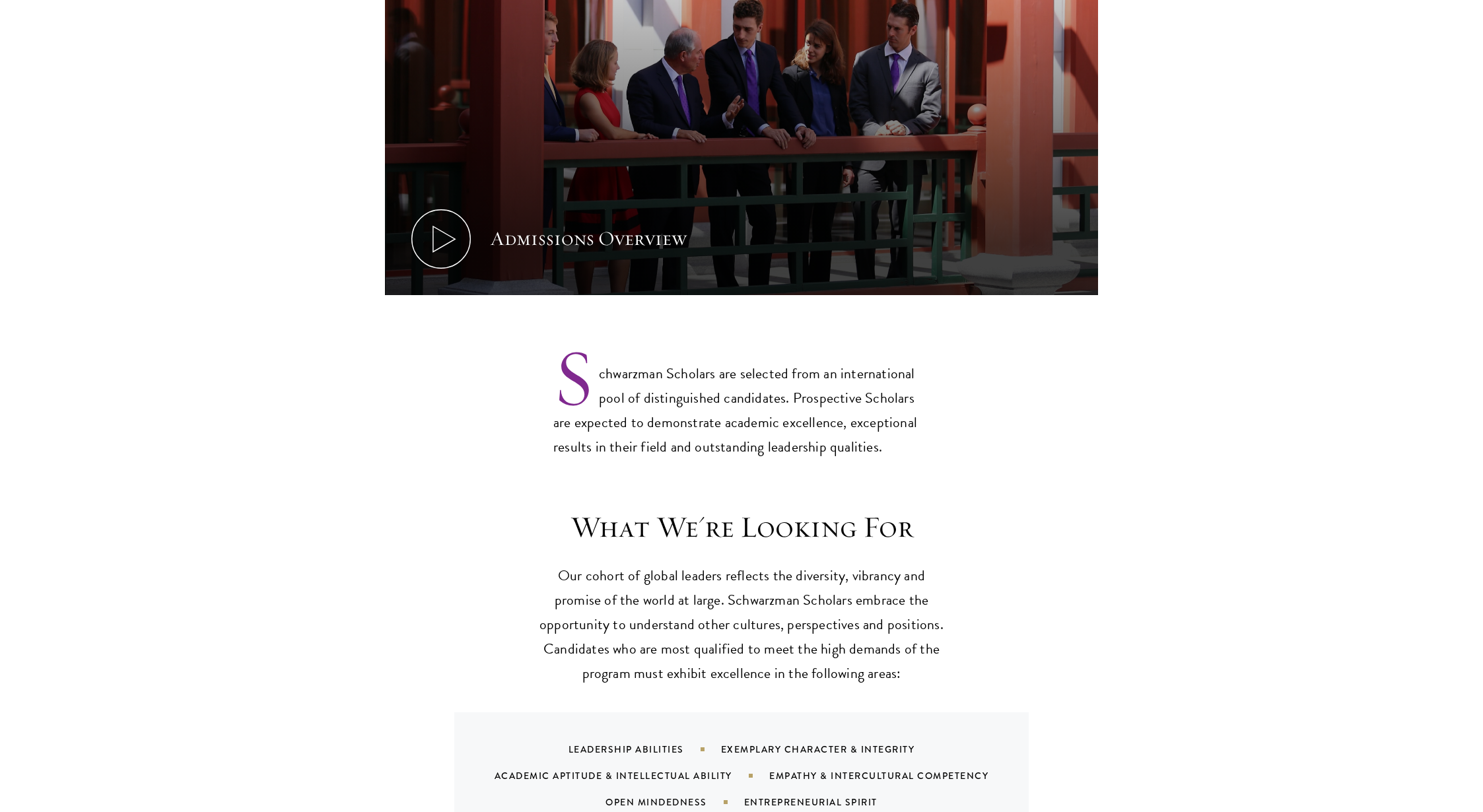
click at [825, 460] on p "Schwarzman Scholars are selected from an international pool of distinguished ca…" at bounding box center [742, 400] width 377 height 120
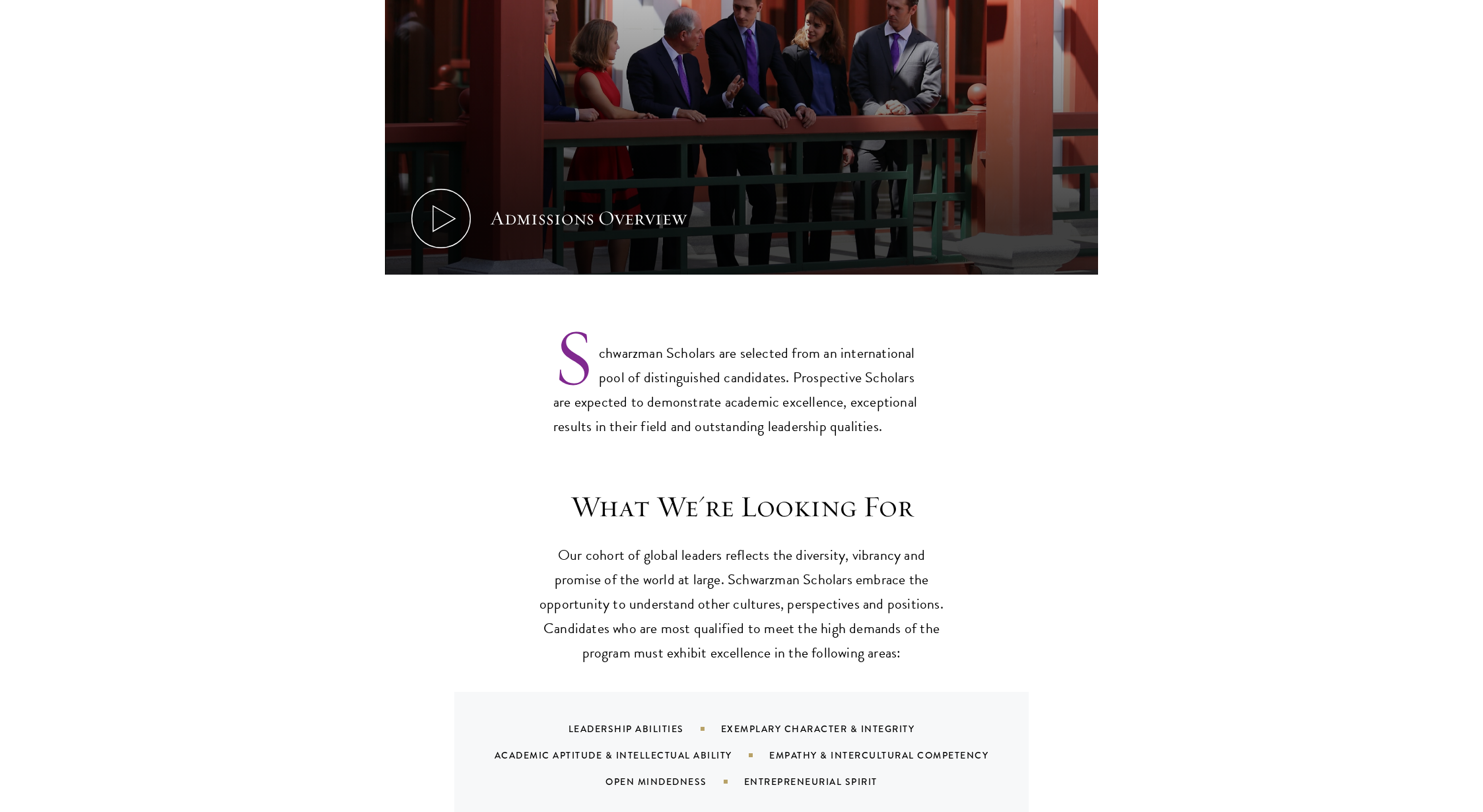
scroll to position [991, 0]
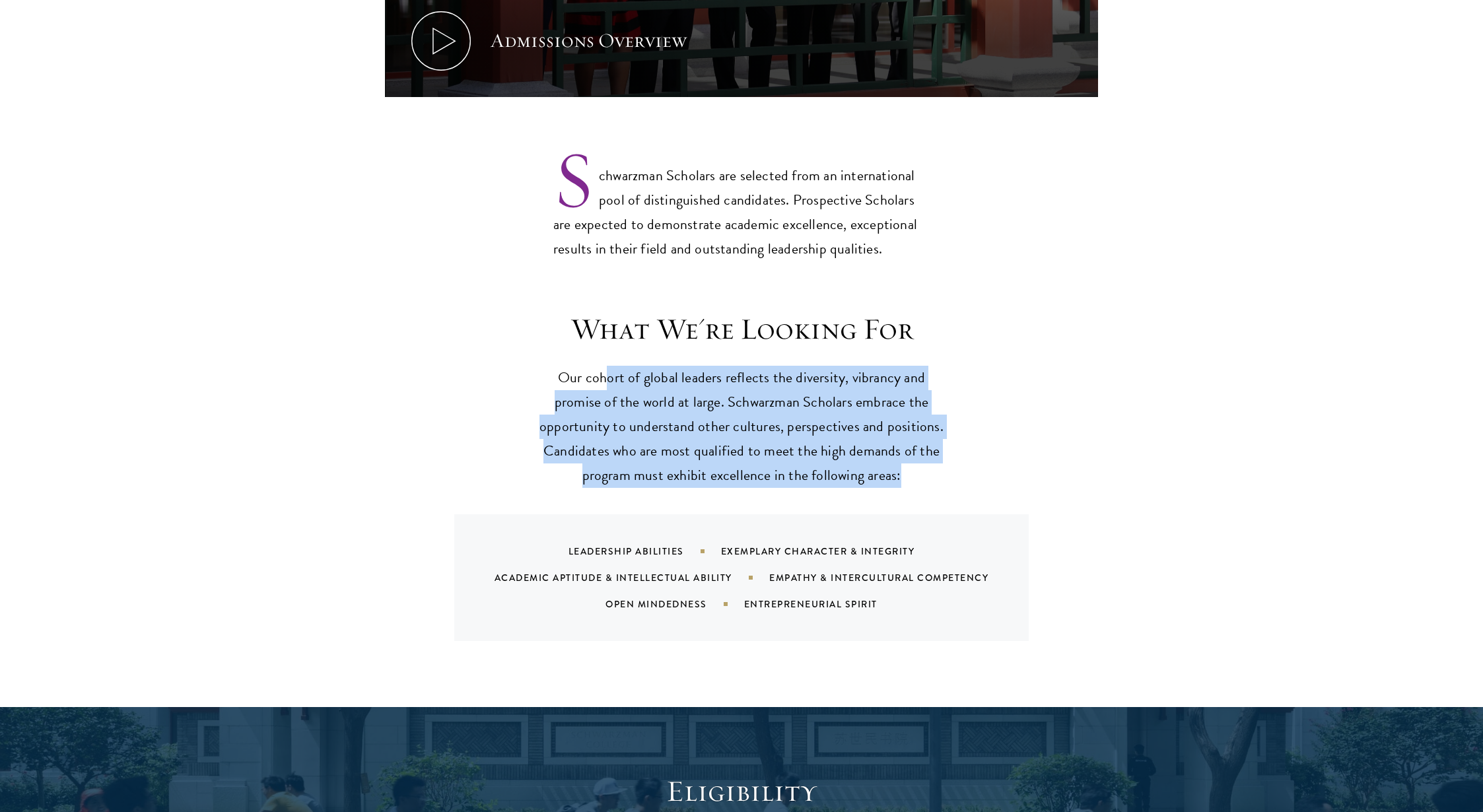
drag, startPoint x: 595, startPoint y: 441, endPoint x: 789, endPoint y: 581, distance: 239.2
click at [789, 489] on p "Our cohort of global leaders reflects the diversity, vibrancy and promise of th…" at bounding box center [742, 427] width 409 height 123
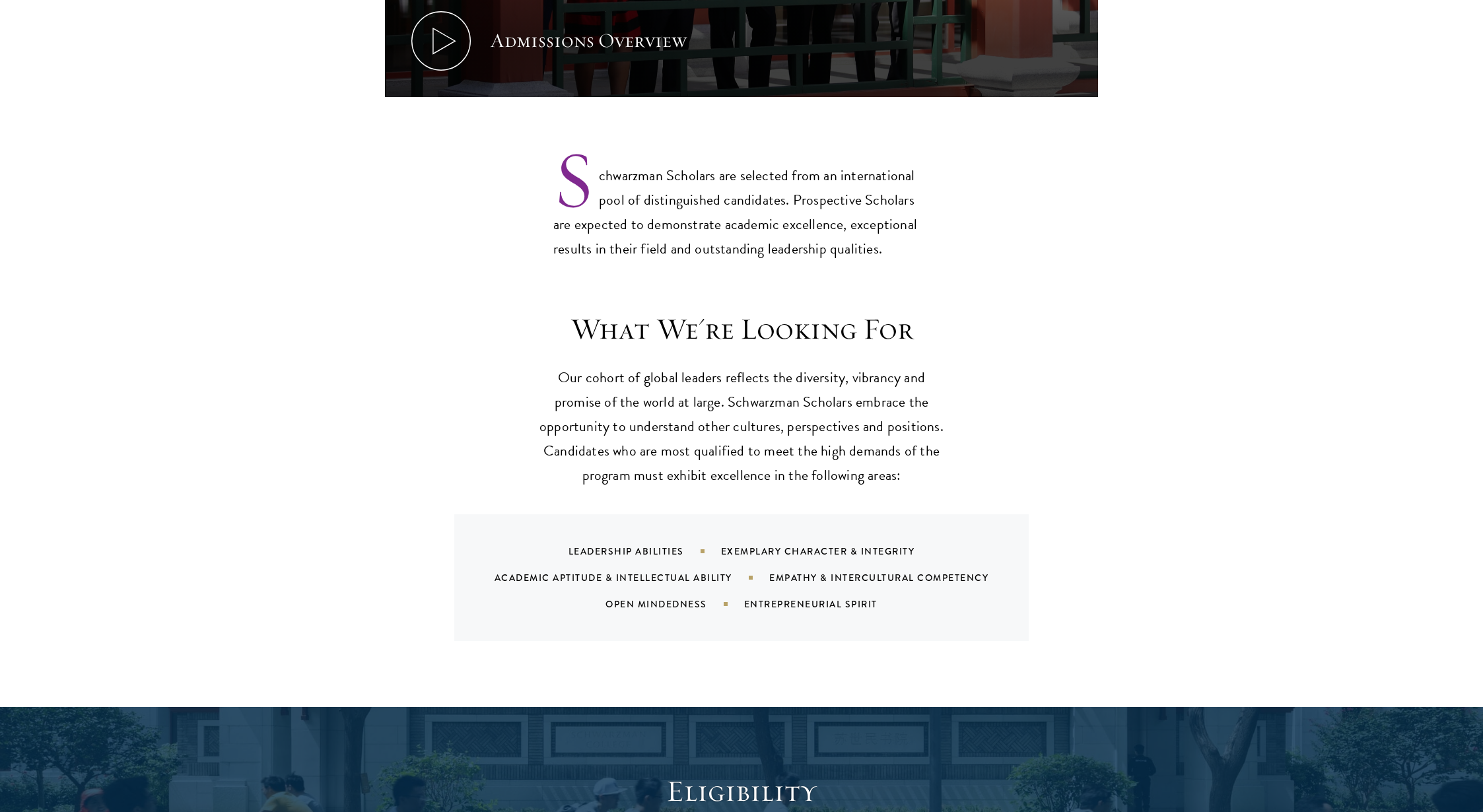
click at [789, 489] on p "Our cohort of global leaders reflects the diversity, vibrancy and promise of th…" at bounding box center [742, 427] width 409 height 123
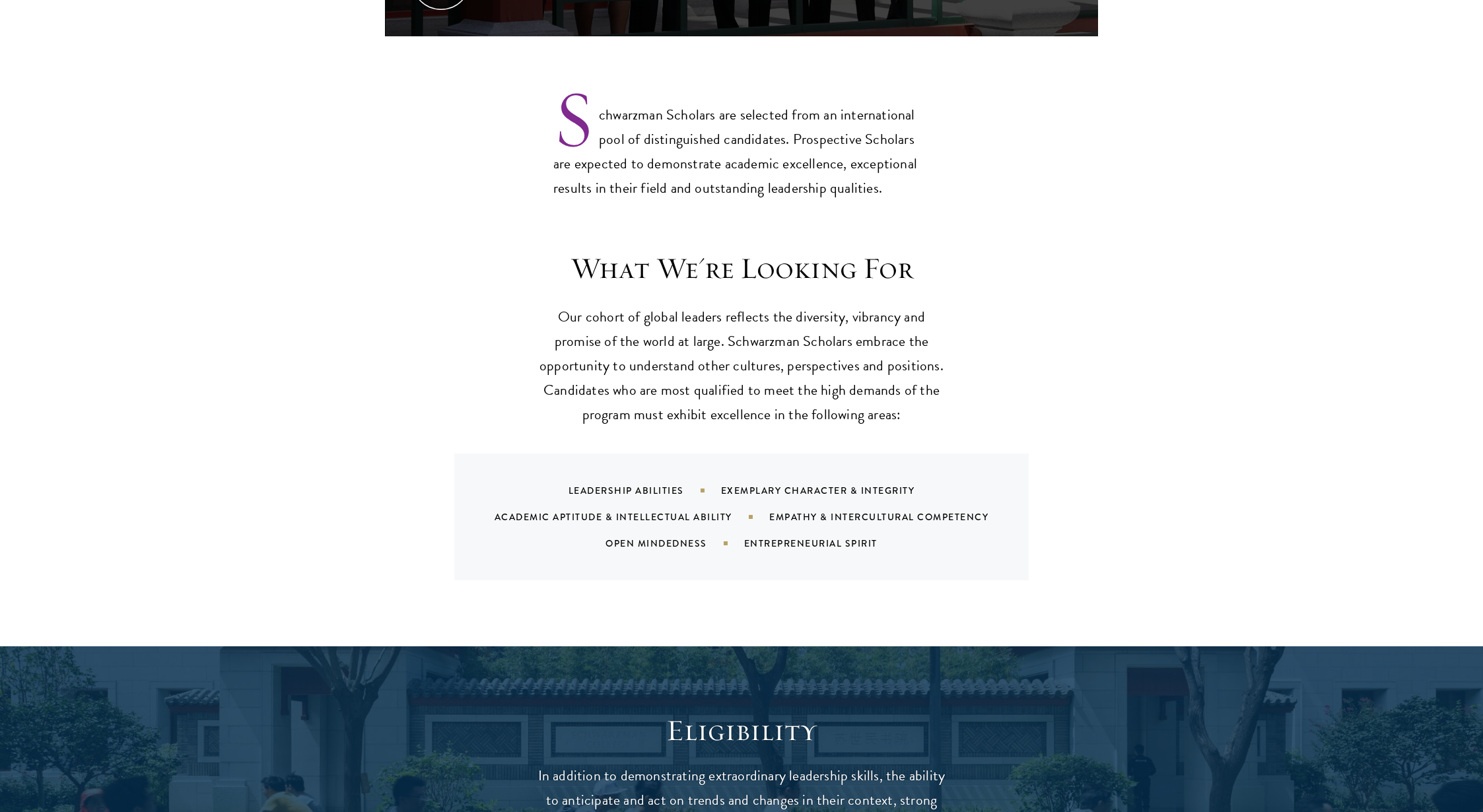
scroll to position [1109, 0]
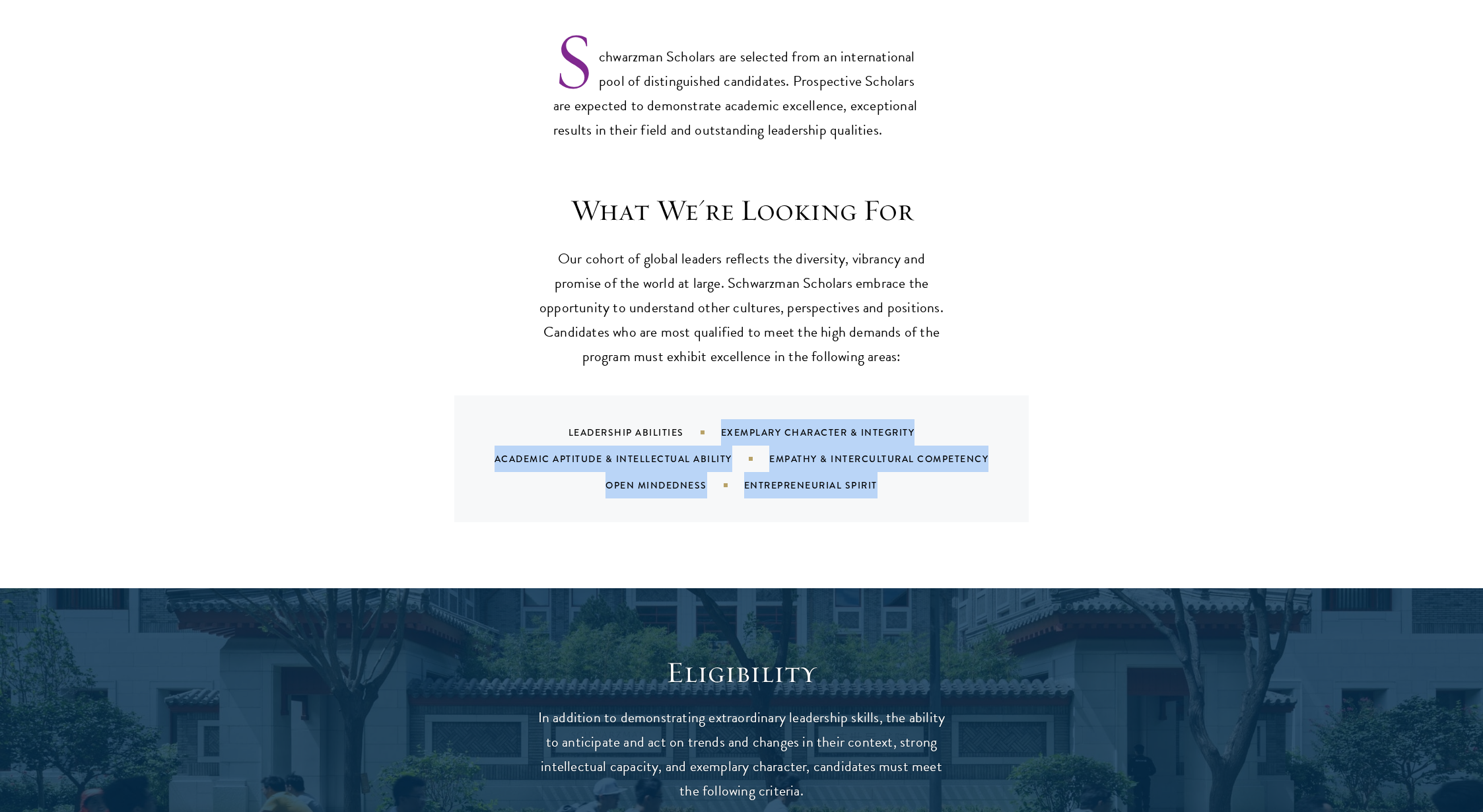
drag, startPoint x: 846, startPoint y: 570, endPoint x: 870, endPoint y: 621, distance: 56.4
click at [870, 498] on div "Leadership Abilities Exemplary Character & Integrity Academic Aptitude & Intell…" at bounding box center [758, 459] width 543 height 79
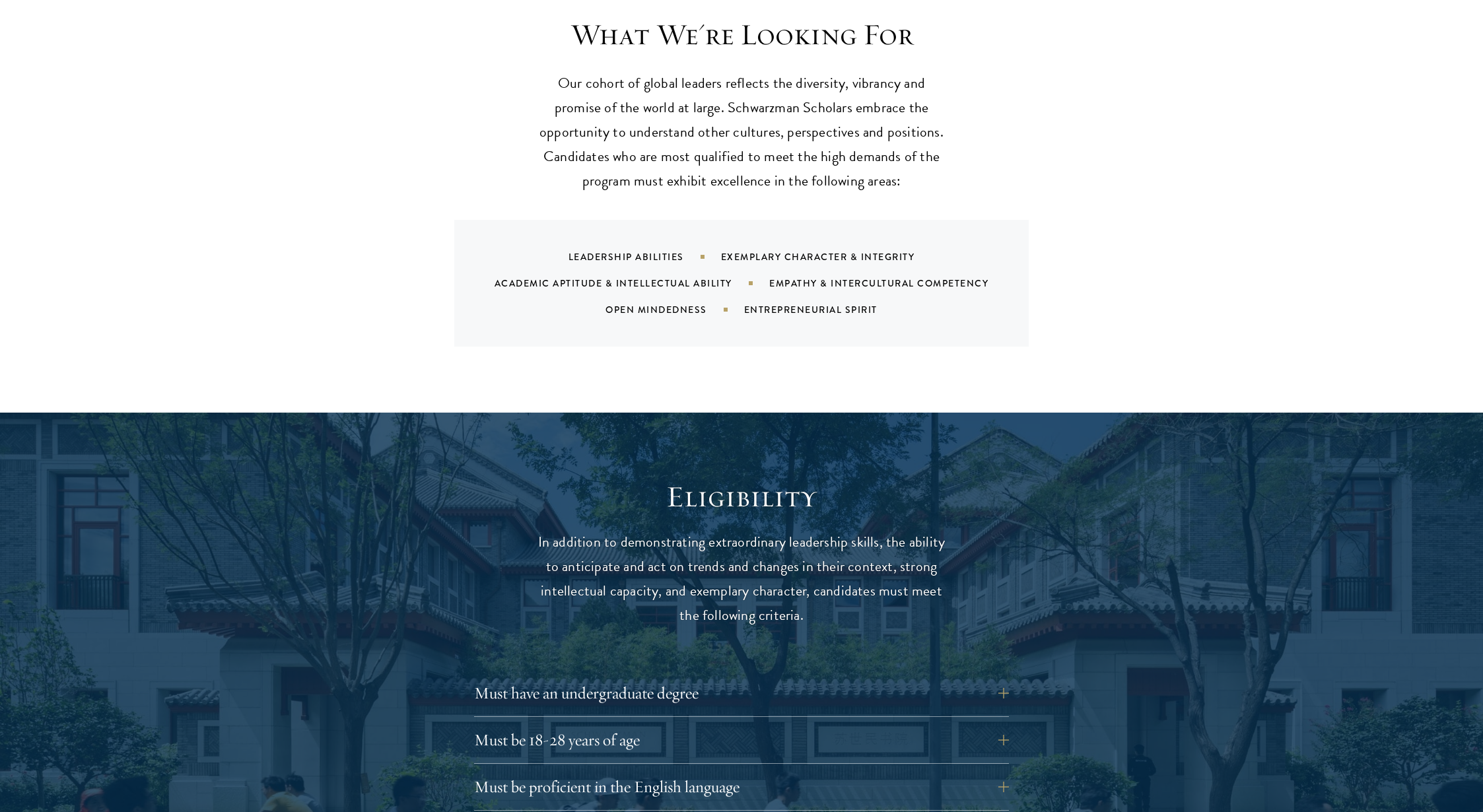
scroll to position [1334, 0]
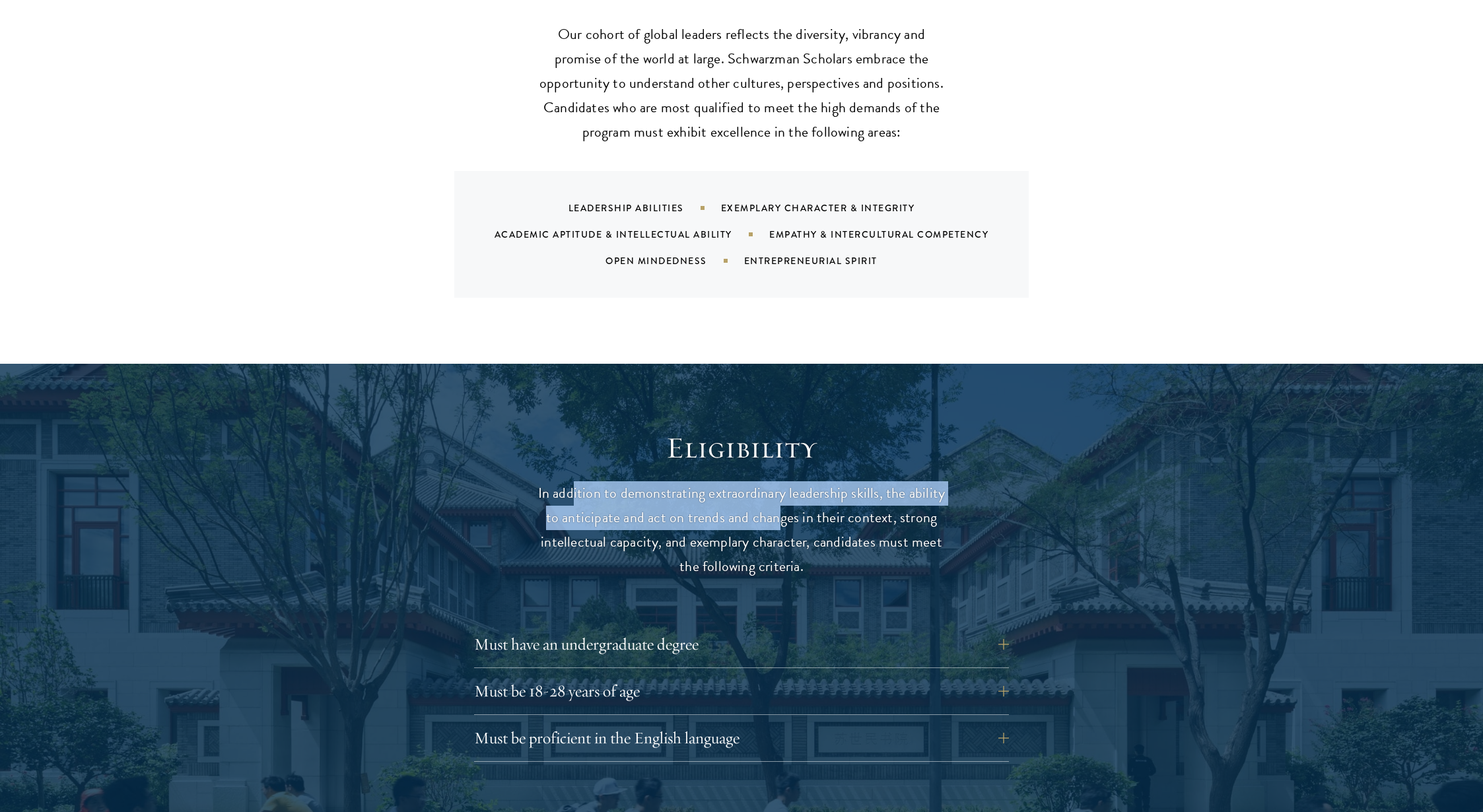
drag, startPoint x: 797, startPoint y: 664, endPoint x: 856, endPoint y: 664, distance: 59.0
click at [856, 579] on p "In addition to demonstrating extraordinary leadership skills, the ability to an…" at bounding box center [742, 530] width 409 height 98
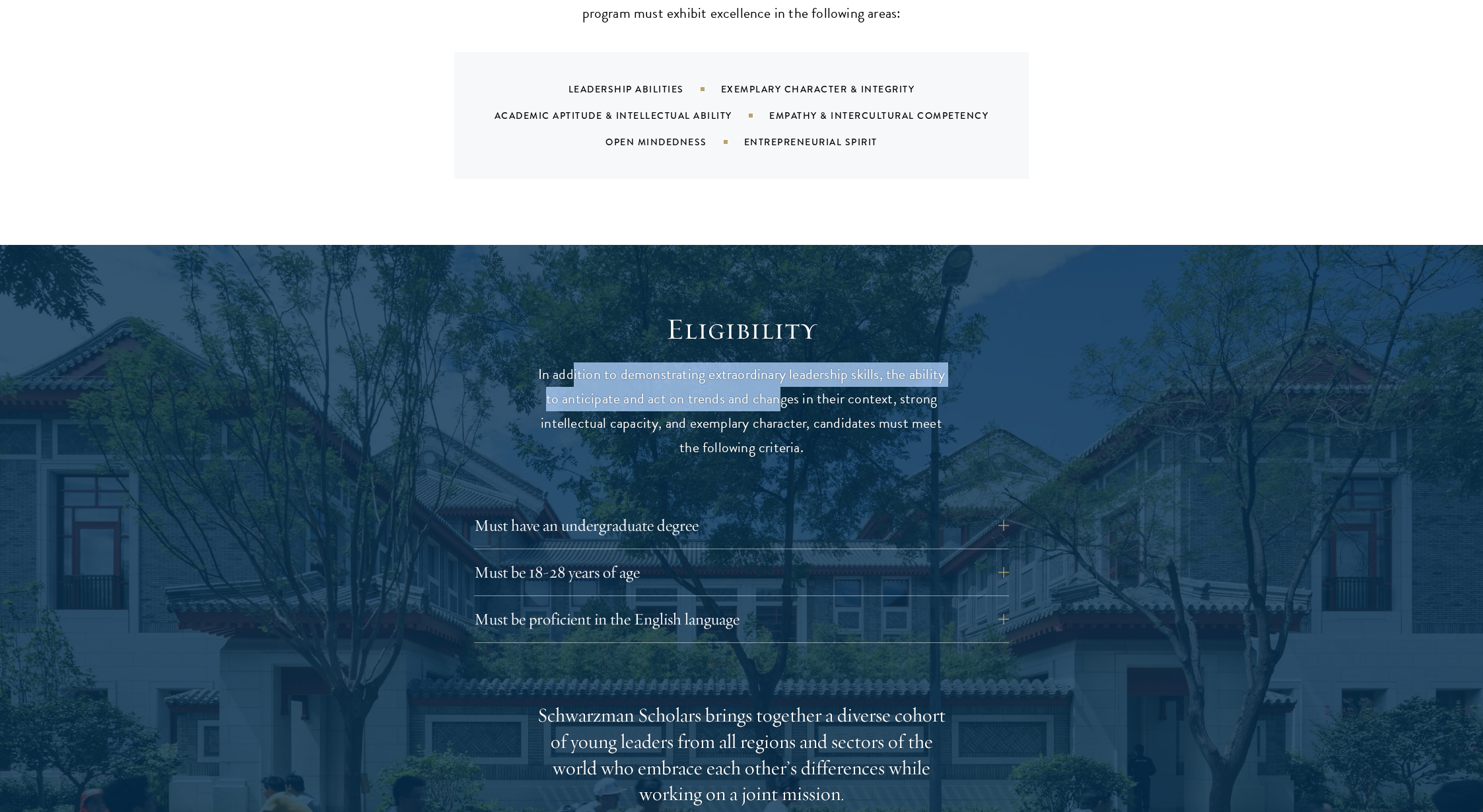
scroll to position [1665, 0]
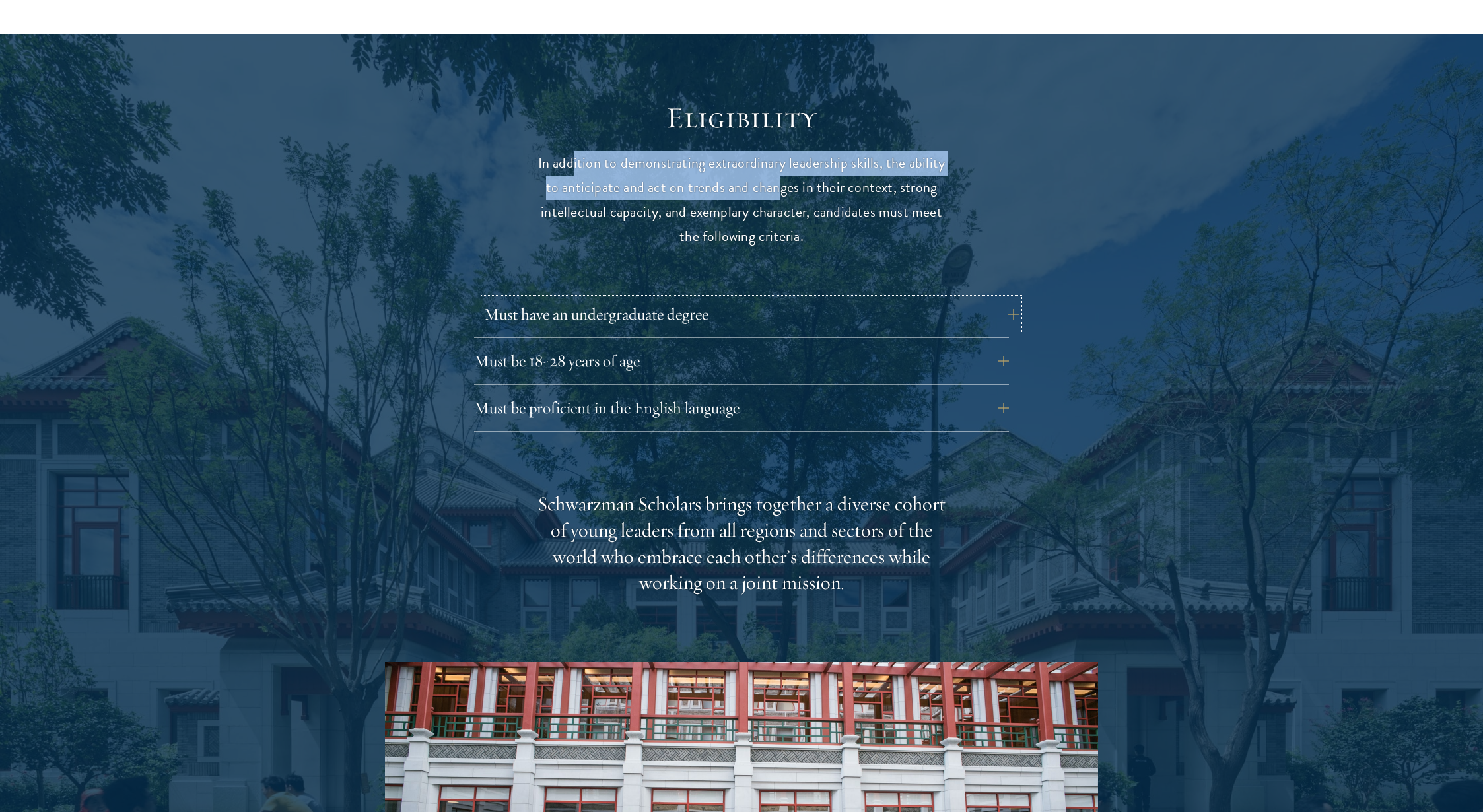
click at [637, 330] on button "Must have an undergraduate degree" at bounding box center [751, 314] width 535 height 32
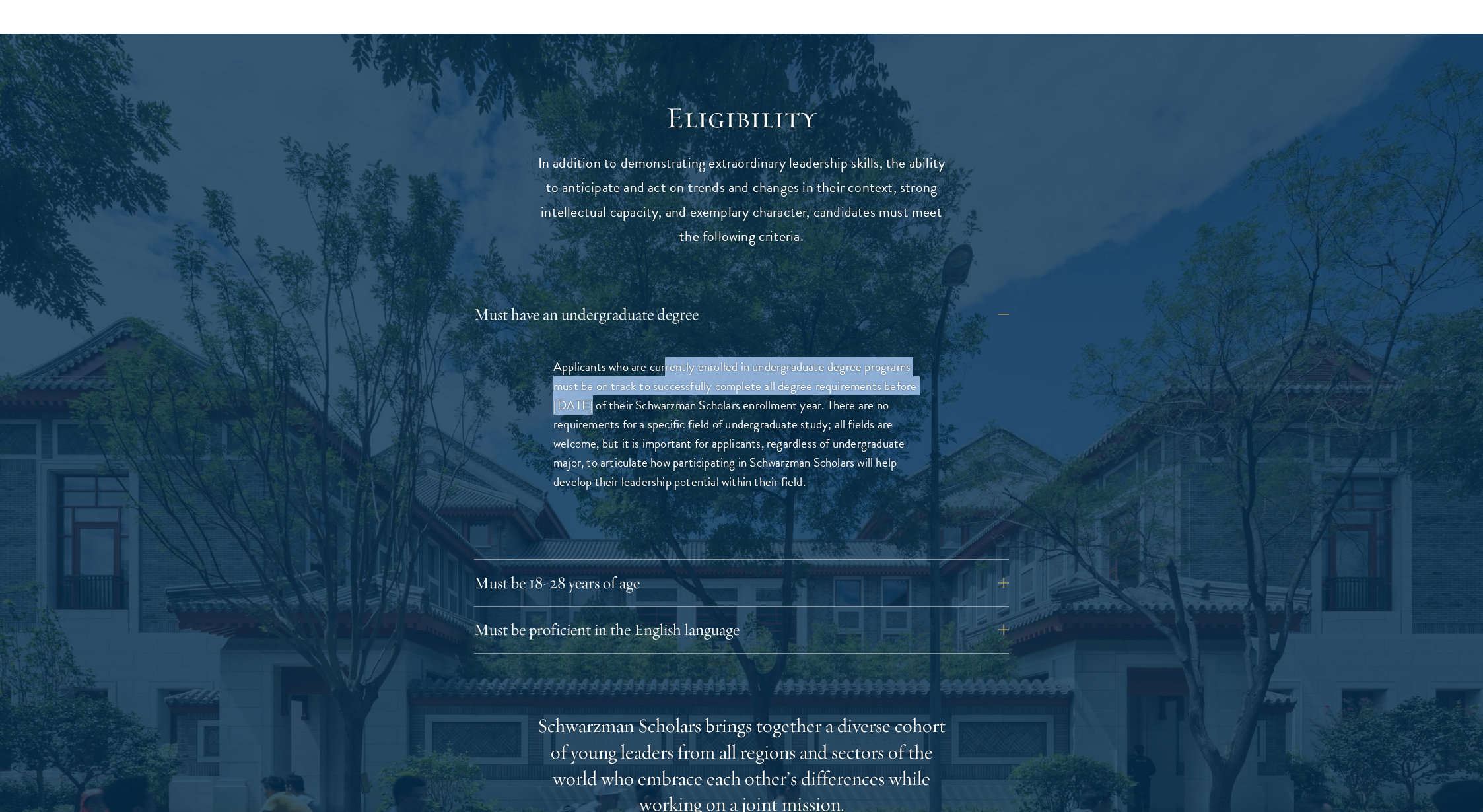
drag, startPoint x: 678, startPoint y: 527, endPoint x: 706, endPoint y: 555, distance: 39.6
click at [706, 491] on p "Applicants who are currently enrolled in undergraduate degree programs must be …" at bounding box center [742, 424] width 377 height 134
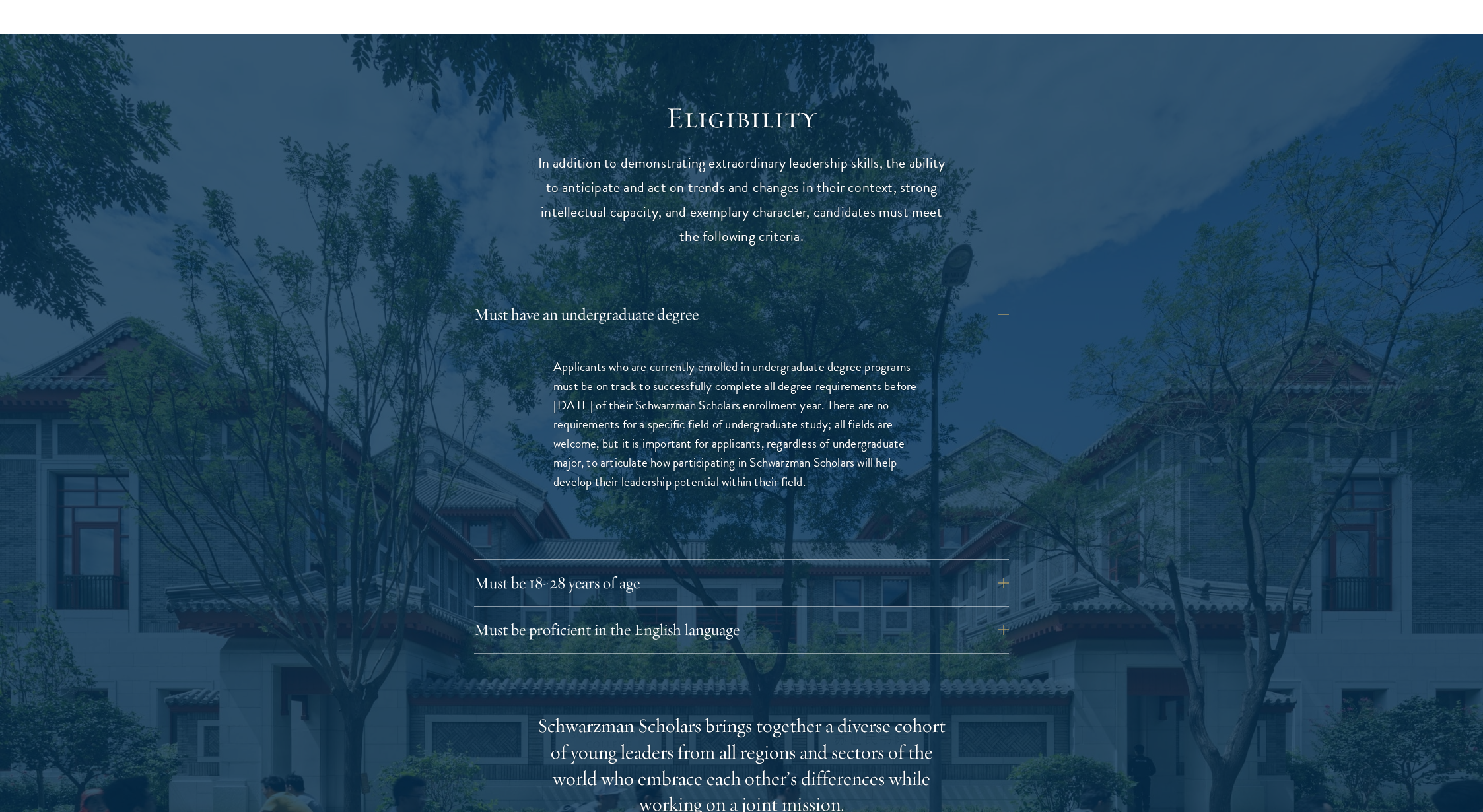
click at [729, 491] on p "Applicants who are currently enrolled in undergraduate degree programs must be …" at bounding box center [742, 424] width 377 height 134
click at [776, 330] on button "Must have an undergraduate degree" at bounding box center [751, 314] width 535 height 32
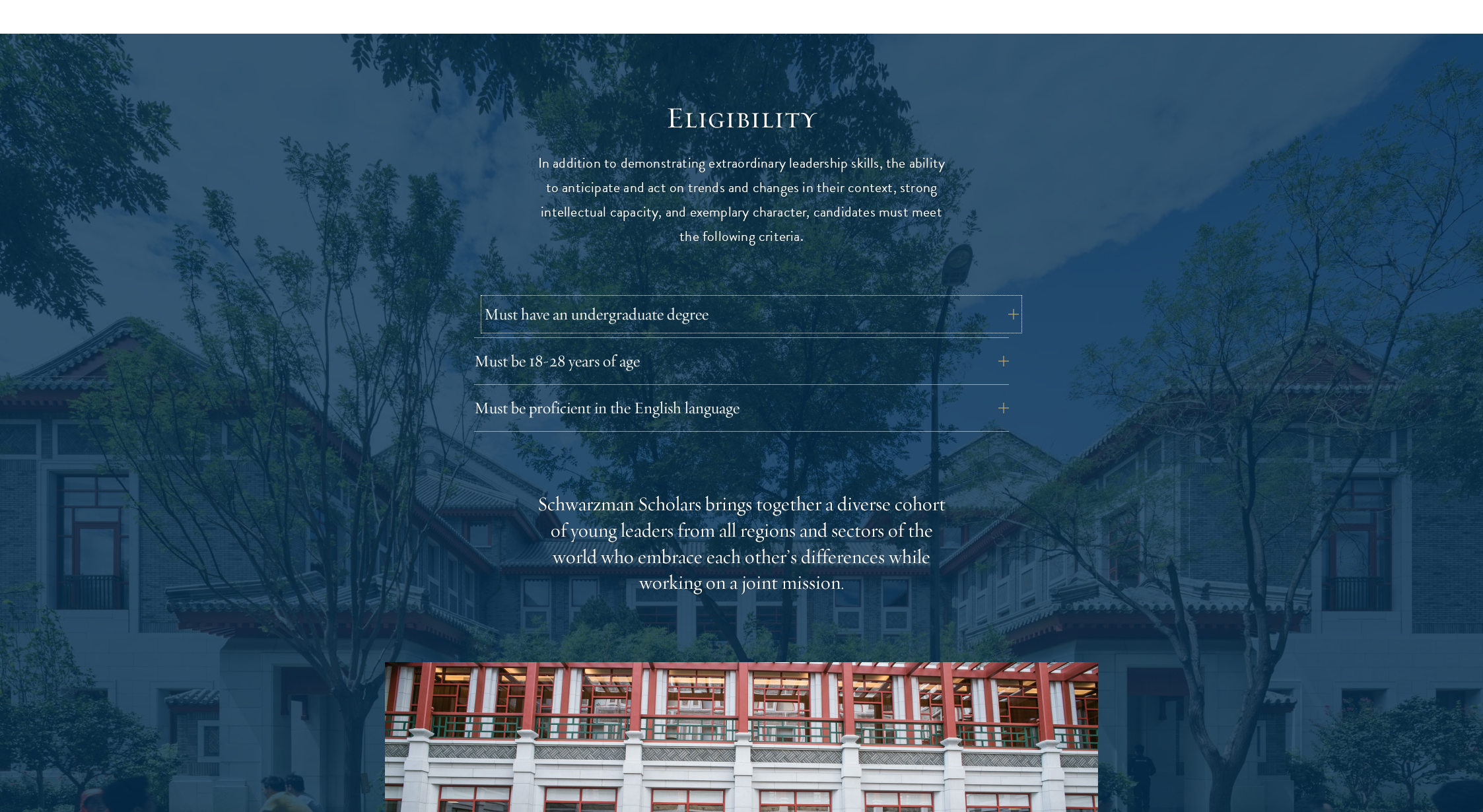
click at [775, 330] on button "Must have an undergraduate degree" at bounding box center [751, 314] width 535 height 32
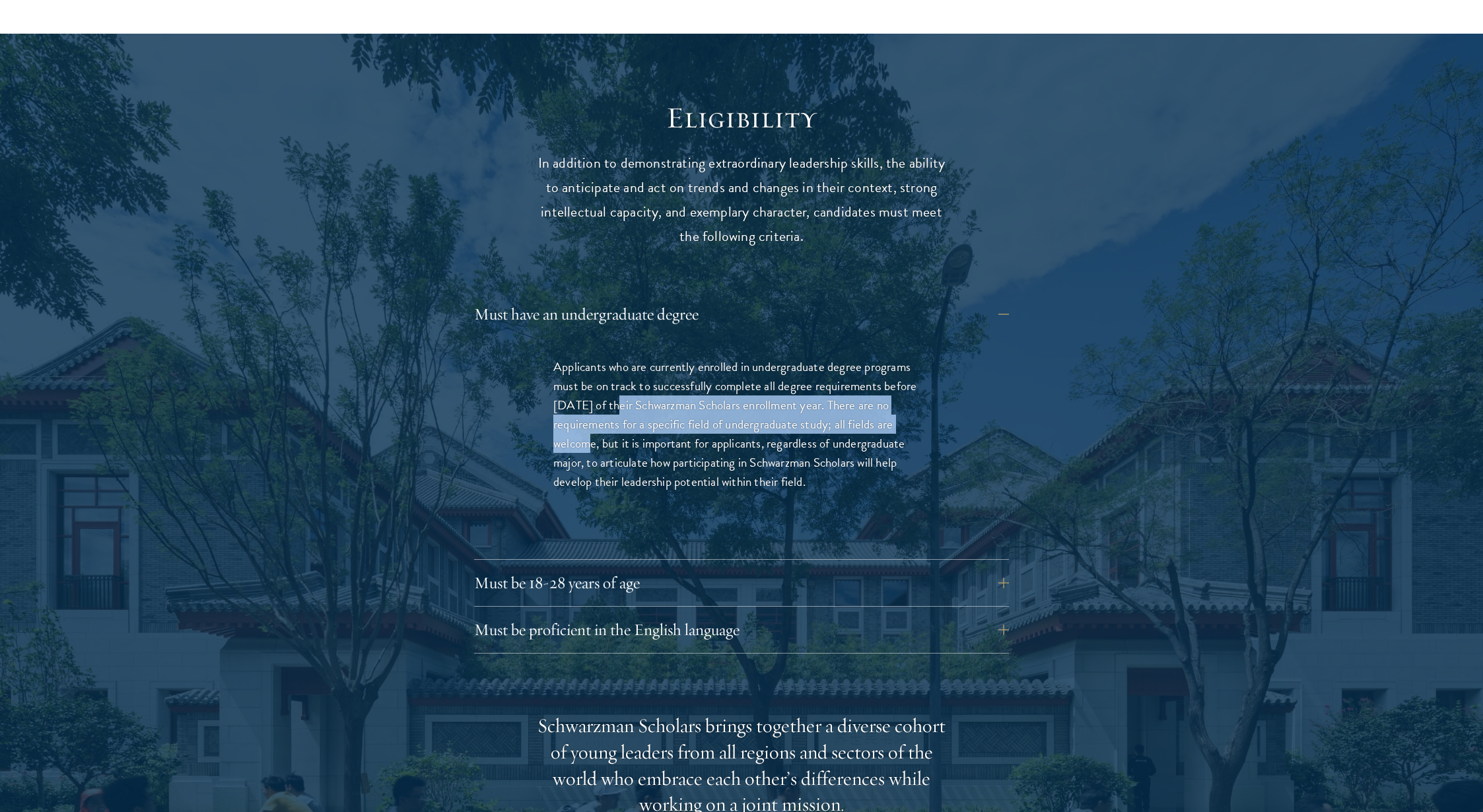
drag, startPoint x: 737, startPoint y: 571, endPoint x: 765, endPoint y: 597, distance: 38.2
click at [765, 491] on p "Applicants who are currently enrolled in undergraduate degree programs must be …" at bounding box center [742, 424] width 377 height 134
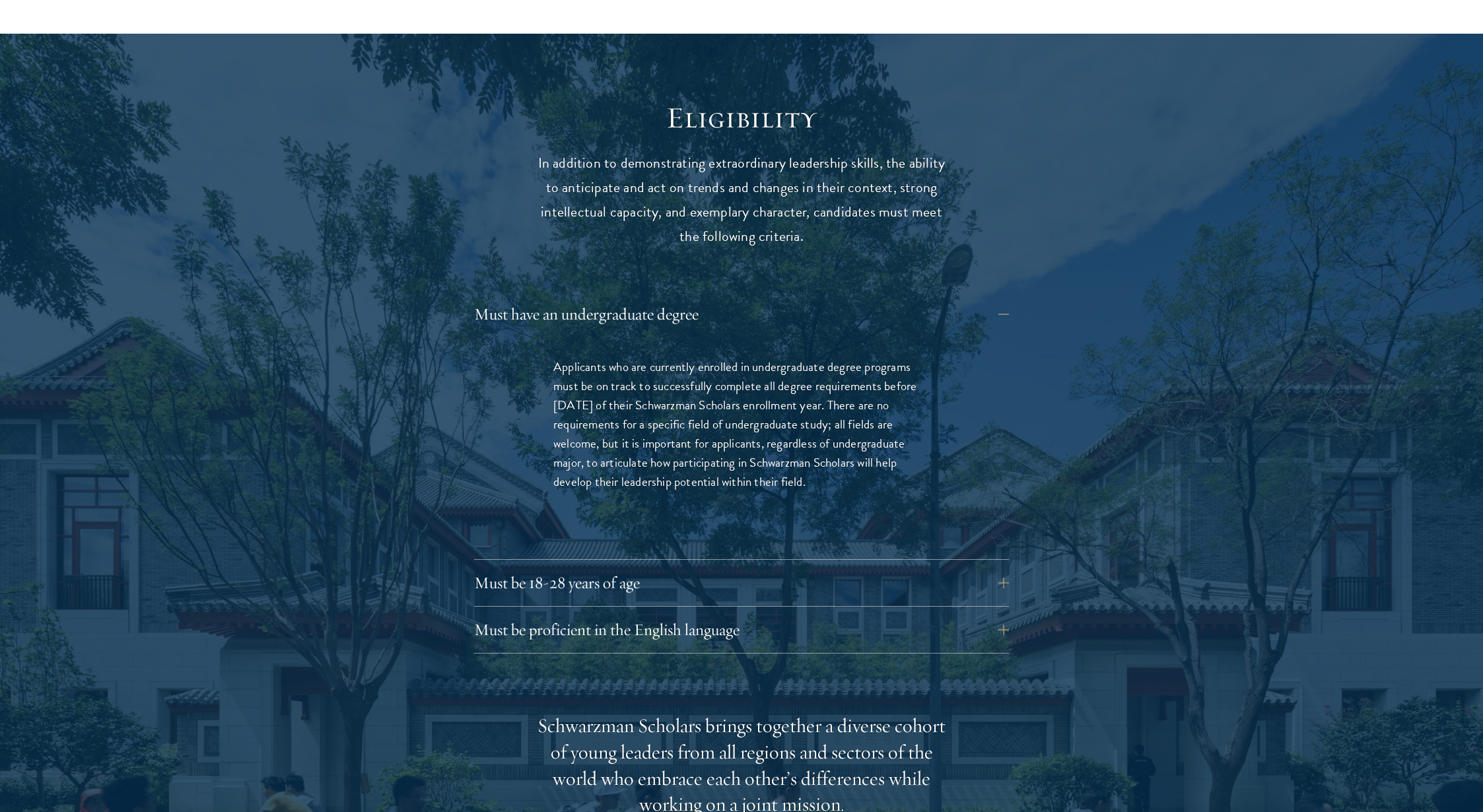
click at [835, 491] on p "Applicants who are currently enrolled in undergraduate degree programs must be …" at bounding box center [742, 424] width 377 height 134
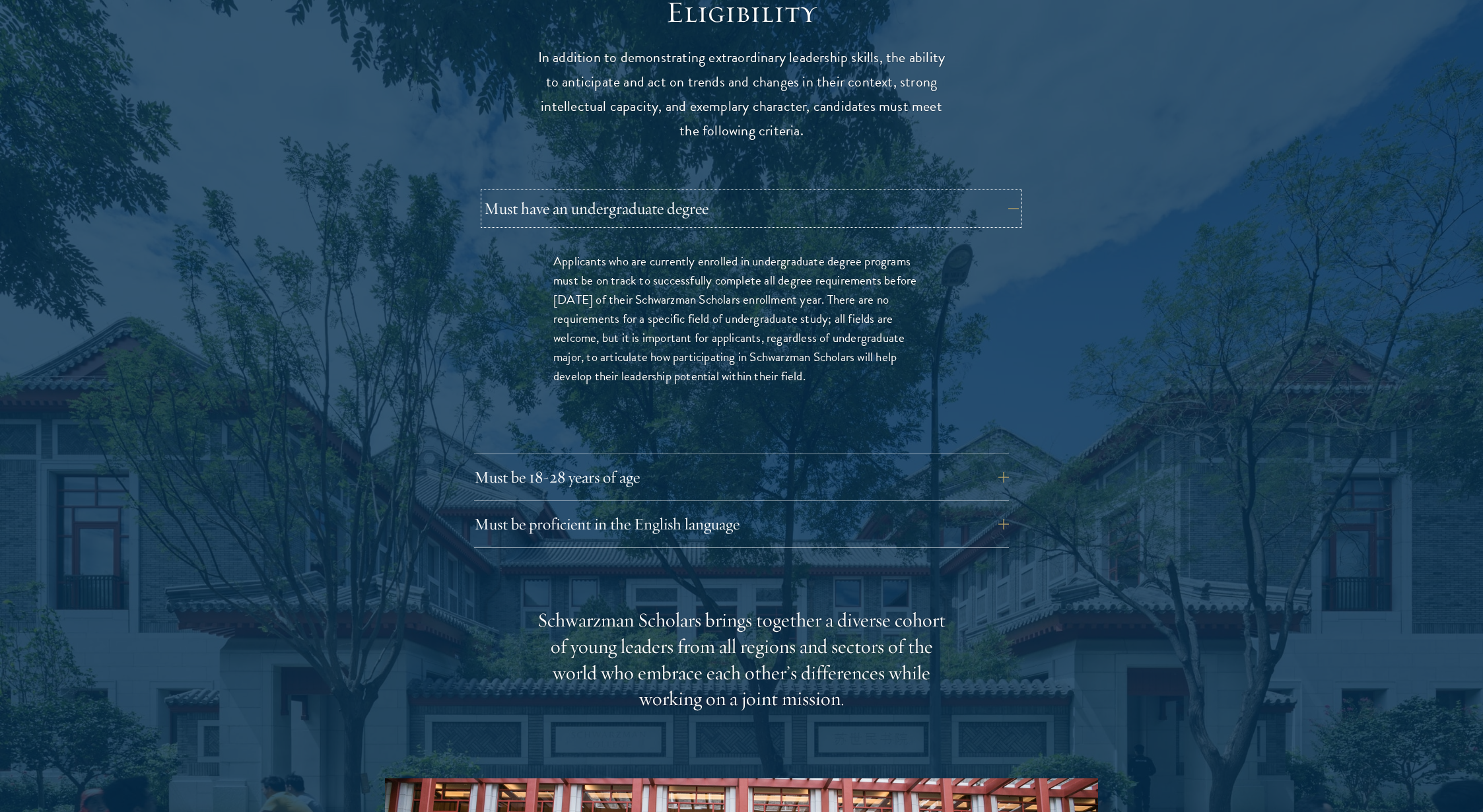
click at [751, 225] on button "Must have an undergraduate degree" at bounding box center [751, 209] width 535 height 32
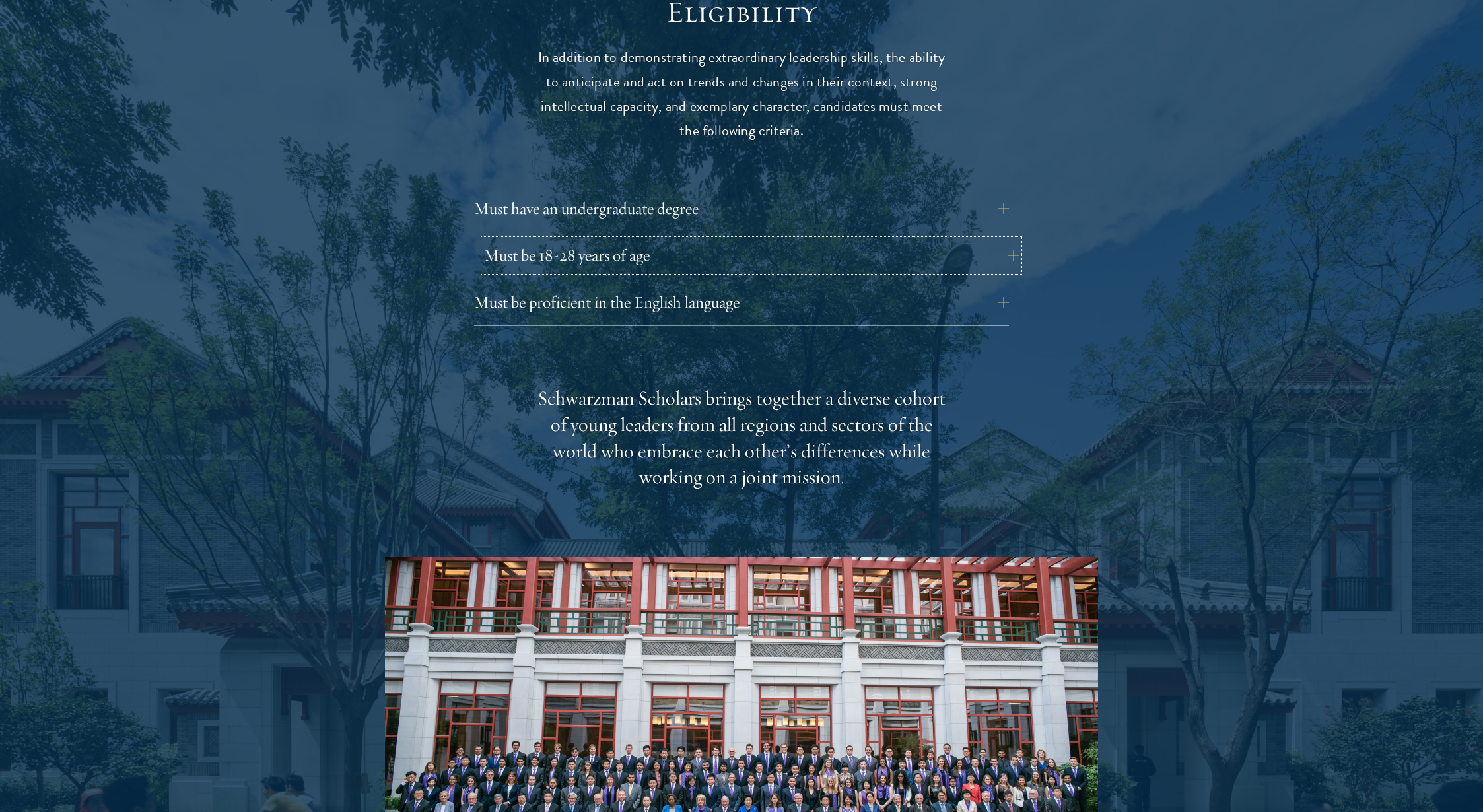
click at [751, 271] on button "Must be 18-28 years of age" at bounding box center [751, 255] width 535 height 32
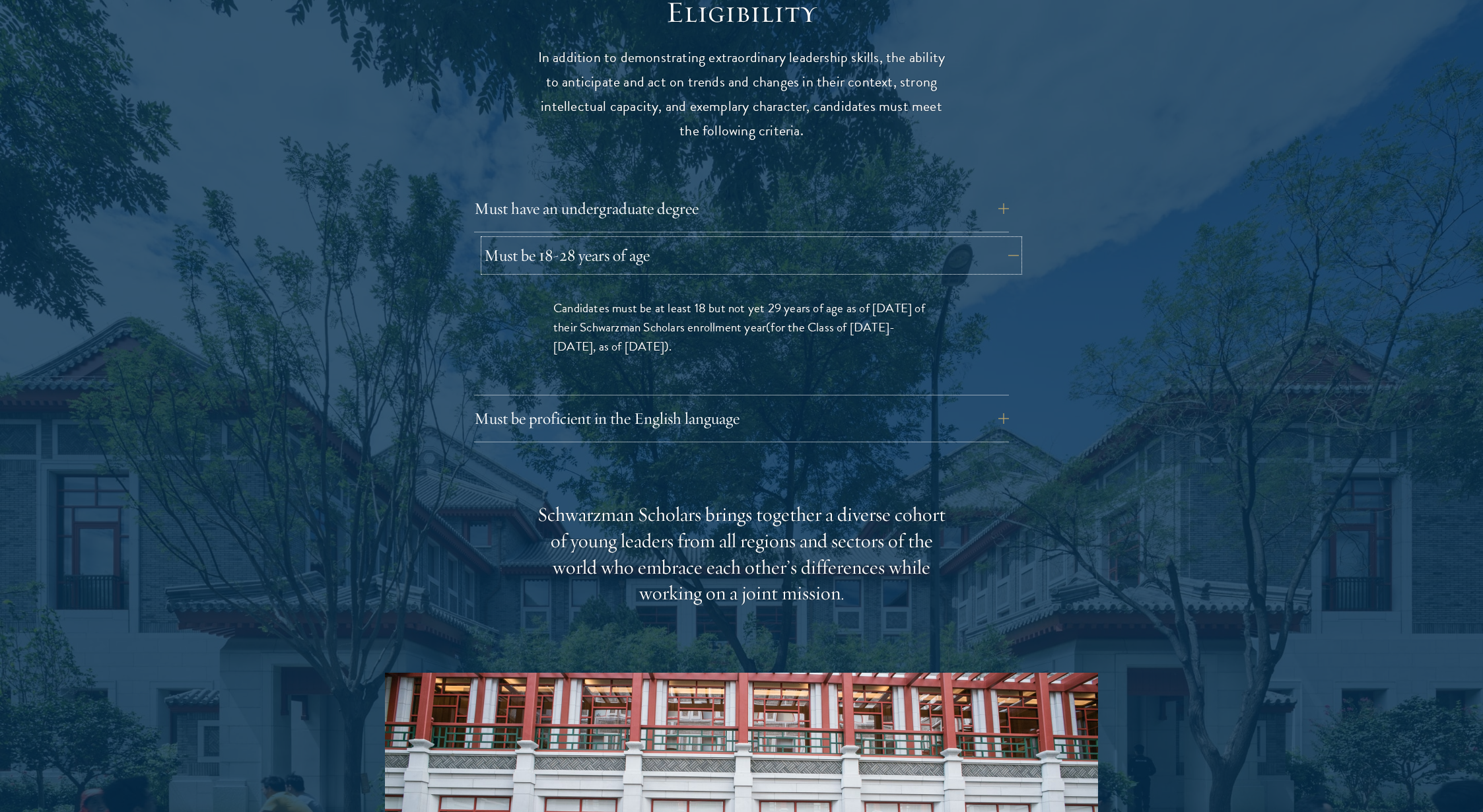
click at [751, 271] on button "Must be 18-28 years of age" at bounding box center [751, 255] width 535 height 32
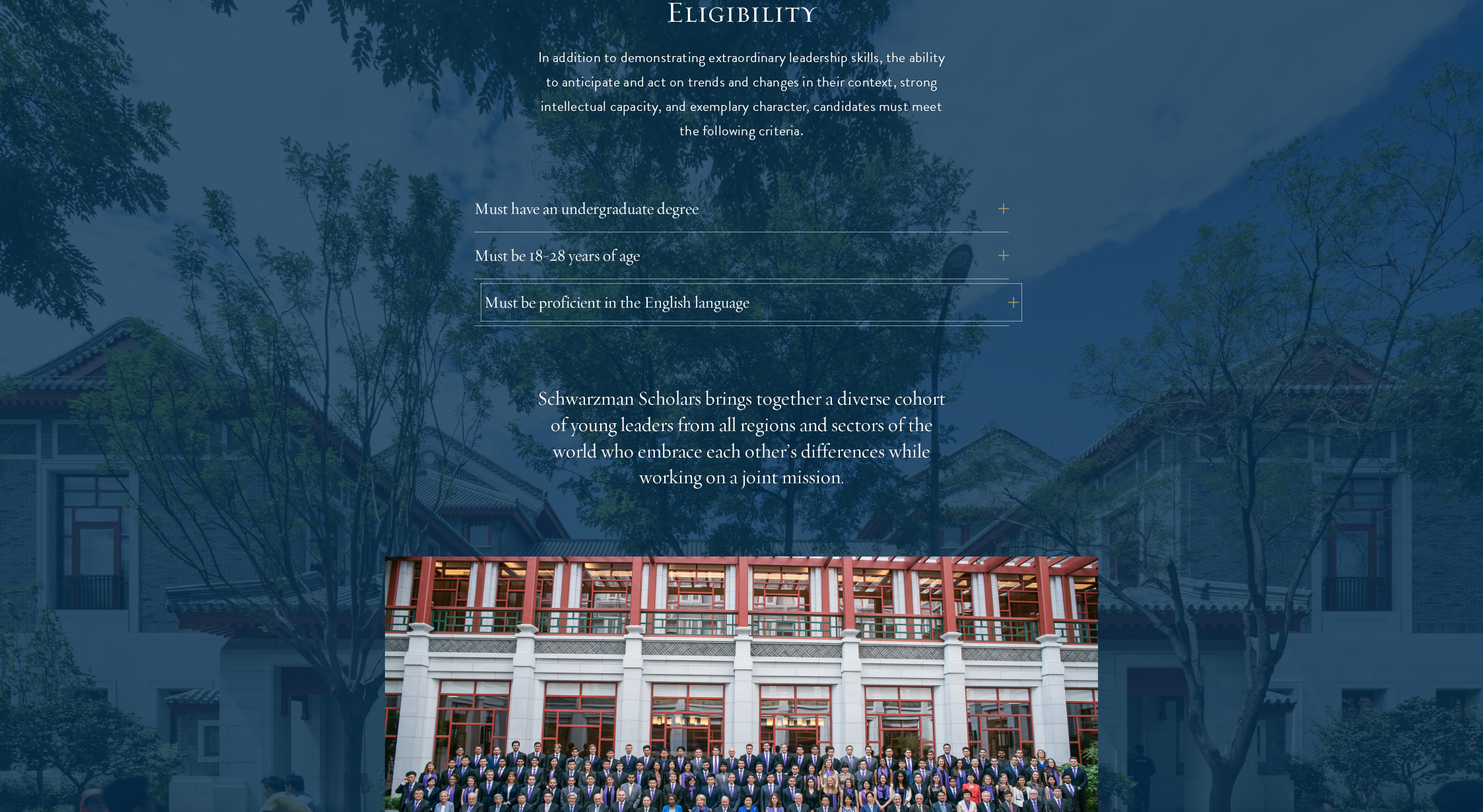
click at [741, 319] on button "Must be proficient in the English language" at bounding box center [751, 302] width 535 height 32
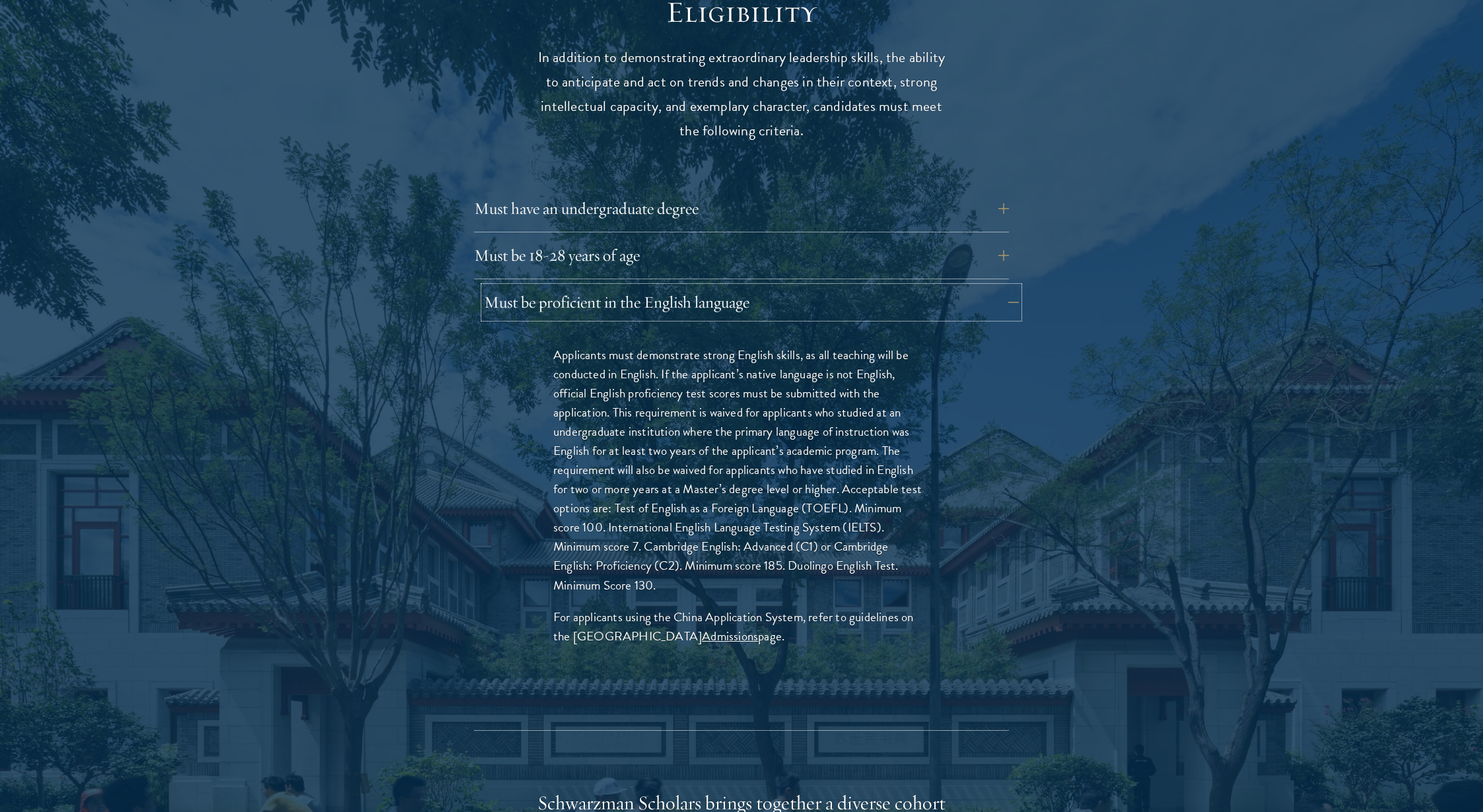
click at [741, 319] on button "Must be proficient in the English language" at bounding box center [751, 302] width 535 height 32
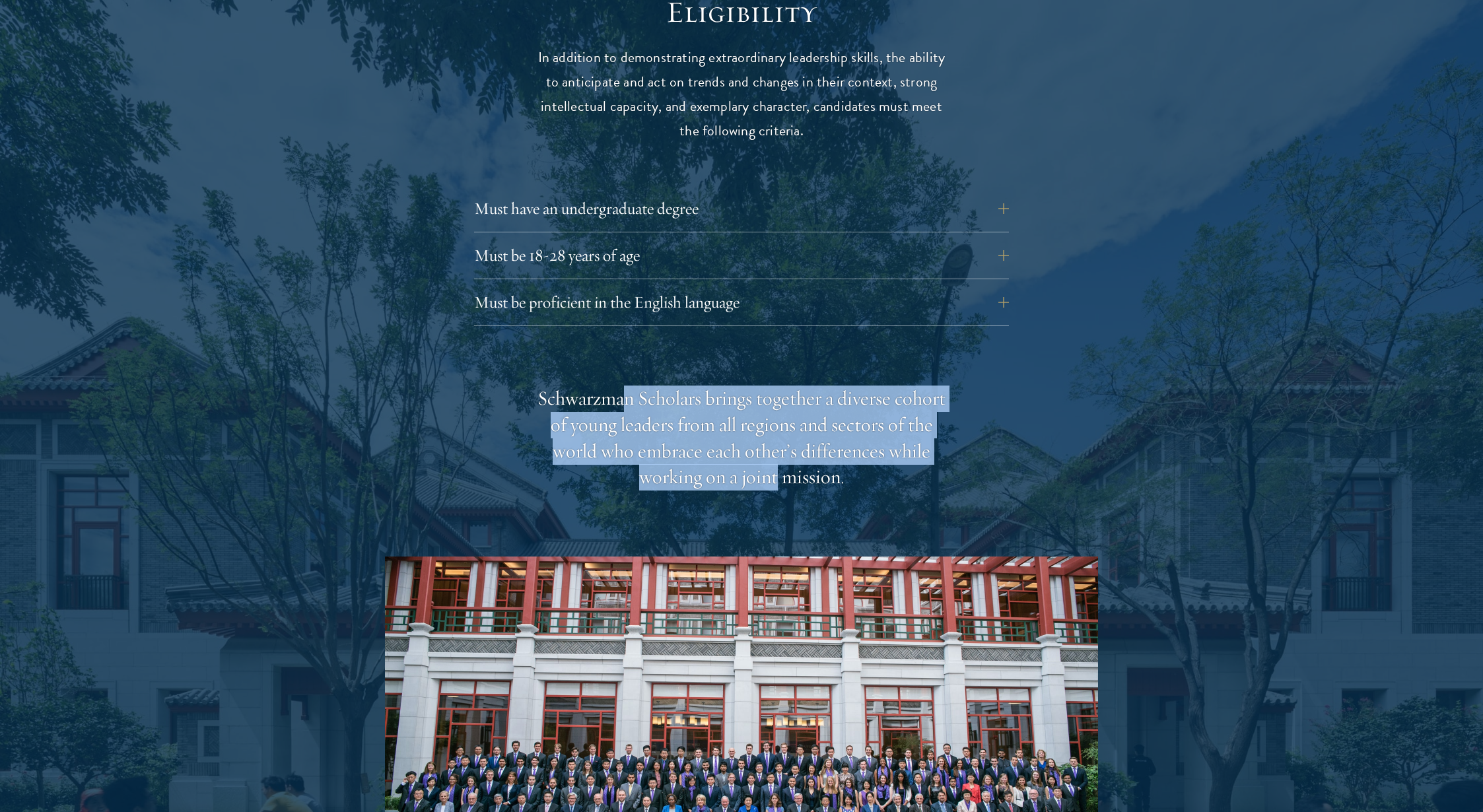
drag, startPoint x: 644, startPoint y: 564, endPoint x: 853, endPoint y: 640, distance: 222.4
click at [852, 491] on div "Schwarzman Scholars brings together a diverse cohort of young leaders from all …" at bounding box center [742, 438] width 409 height 105
click at [853, 491] on div "Schwarzman Scholars brings together a diverse cohort of young leaders from all …" at bounding box center [742, 438] width 409 height 105
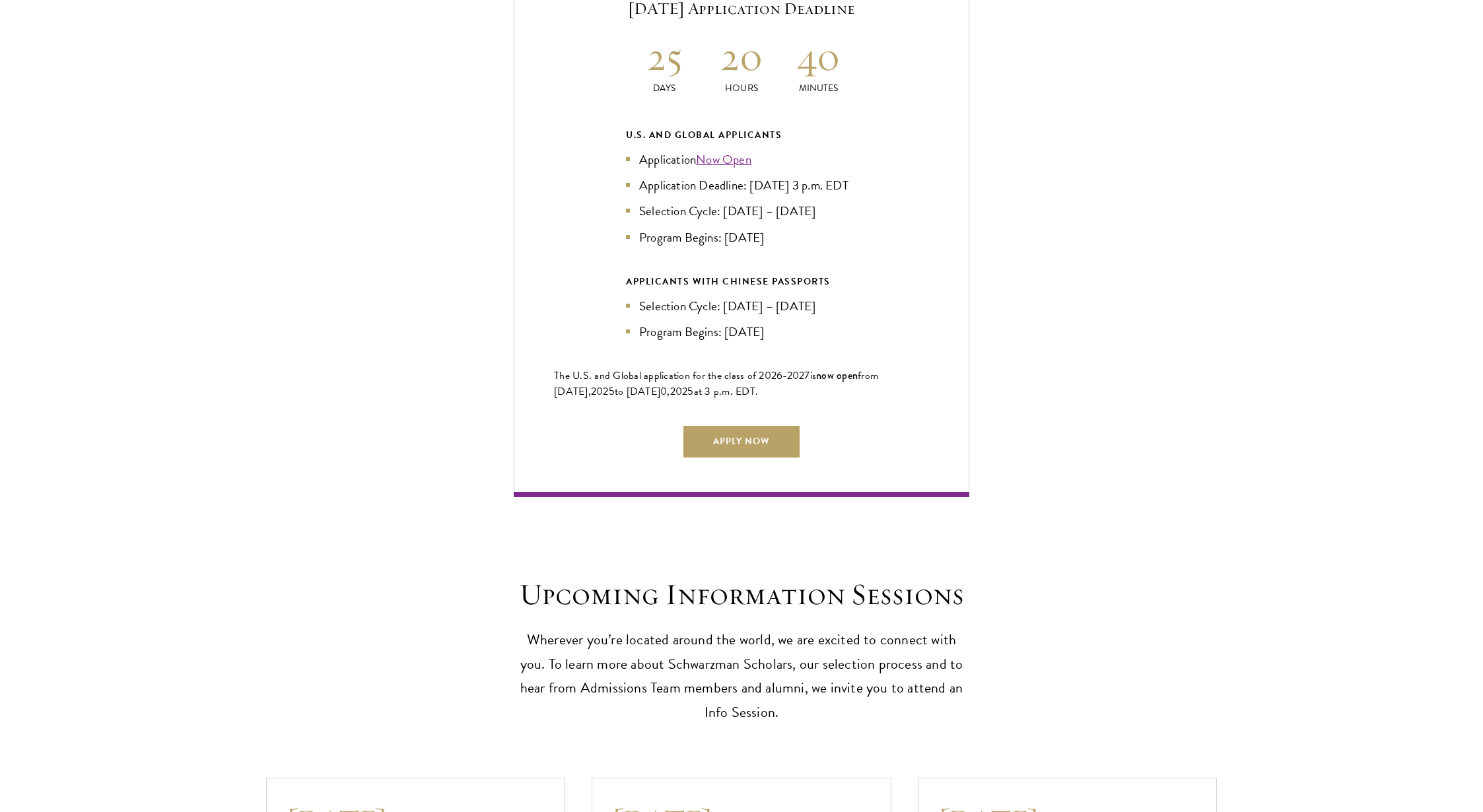
scroll to position [2932, 0]
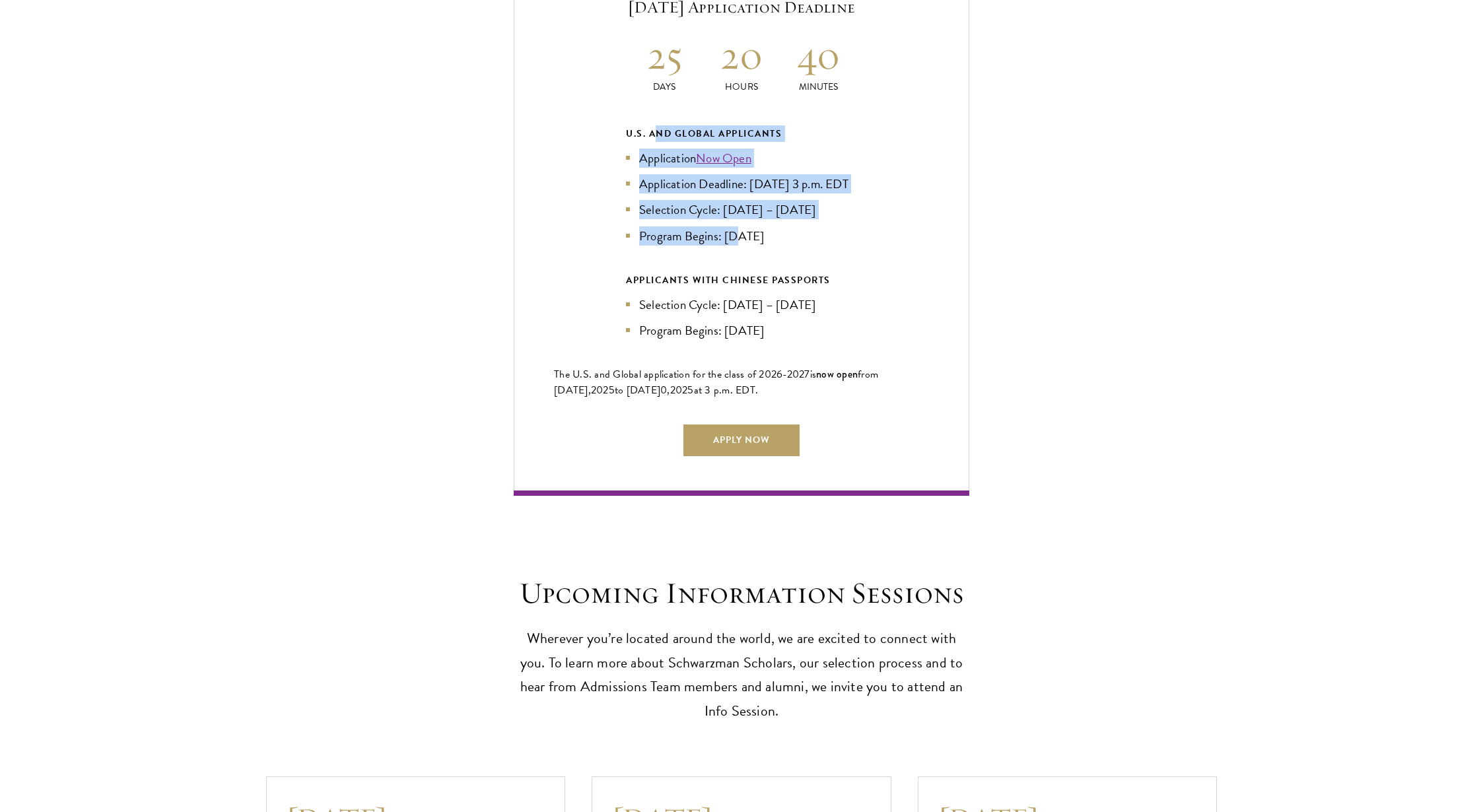
drag, startPoint x: 664, startPoint y: 327, endPoint x: 750, endPoint y: 457, distance: 155.9
click at [750, 245] on div "U.S. and Global Applicants Application Now Open Application Deadline: [DATE] 3 …" at bounding box center [742, 185] width 231 height 120
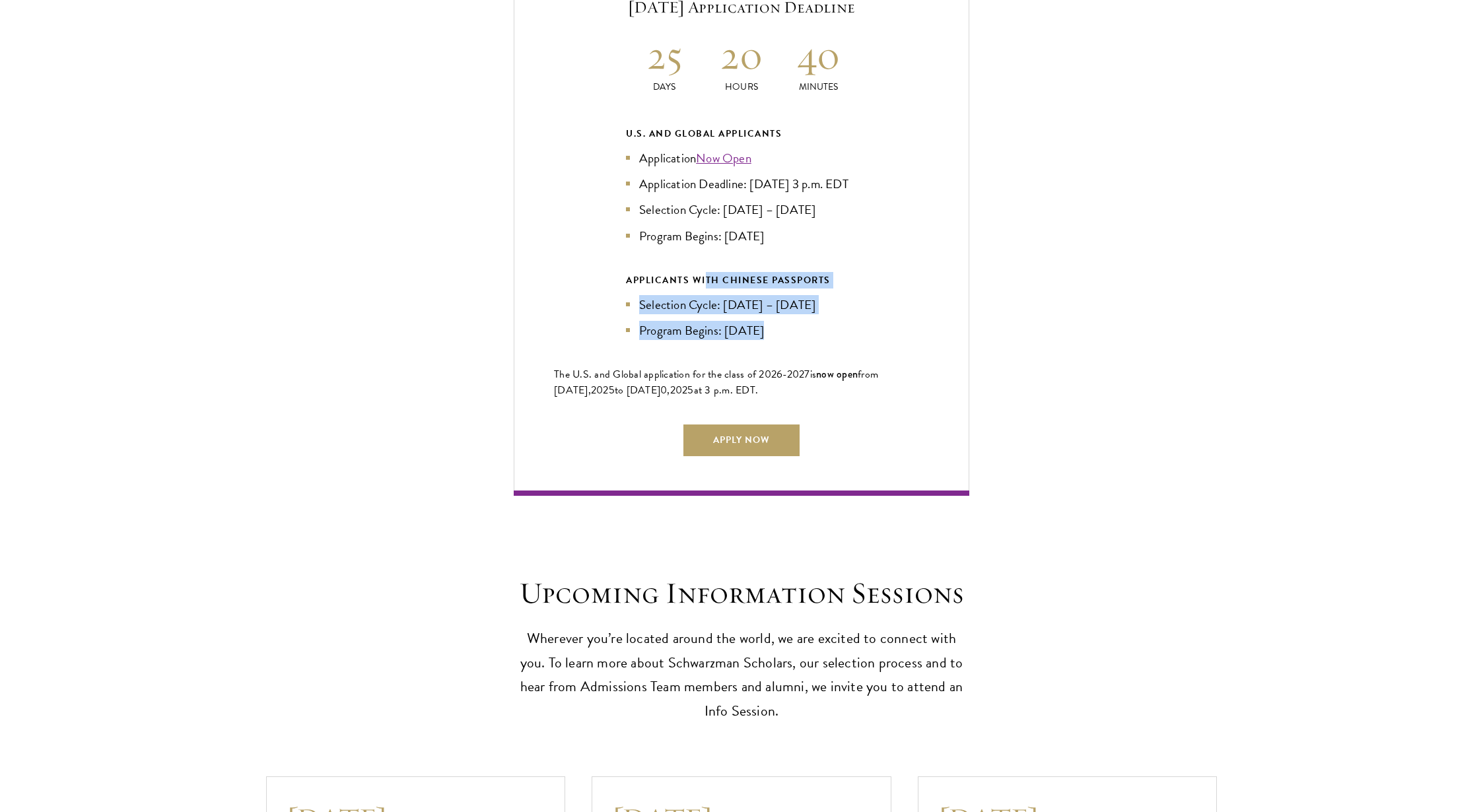
drag, startPoint x: 713, startPoint y: 499, endPoint x: 772, endPoint y: 545, distance: 74.8
click at [772, 340] on div "APPLICANTS WITH CHINESE PASSPORTS Selection Cycle: [DATE] – [DATE] Program Begi…" at bounding box center [742, 306] width 231 height 68
click at [997, 495] on div "Current Selection Cycle: Countdown to [DATE] Application Deadline 25 Days 20 Ho…" at bounding box center [742, 214] width 1352 height 562
